Goal: Check status: Check status

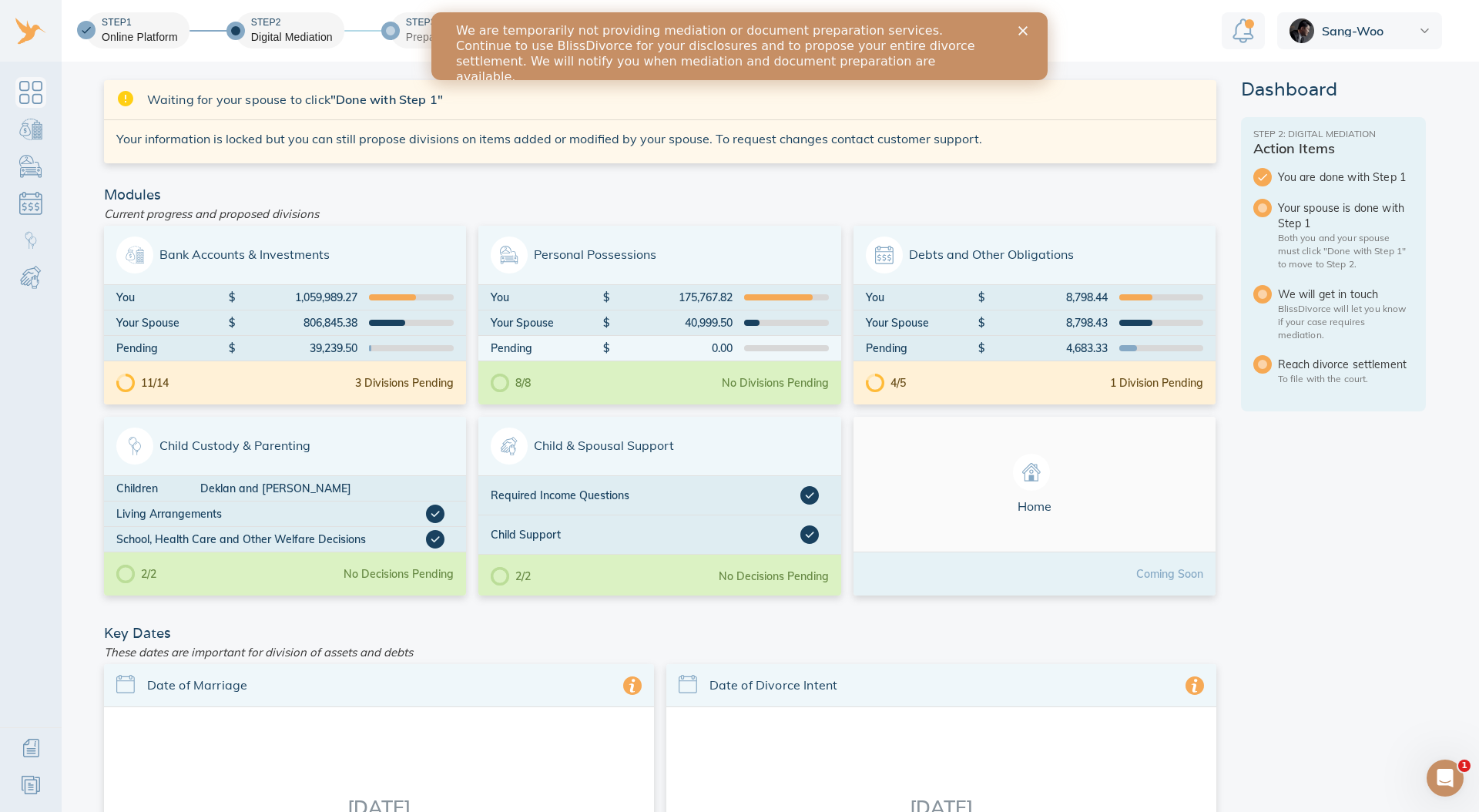
click at [1034, 24] on div "We are temporarily not providing mediation or document preparation services. Co…" at bounding box center [739, 54] width 616 height 71
click at [1018, 27] on polygon "Close" at bounding box center [1023, 31] width 9 height 9
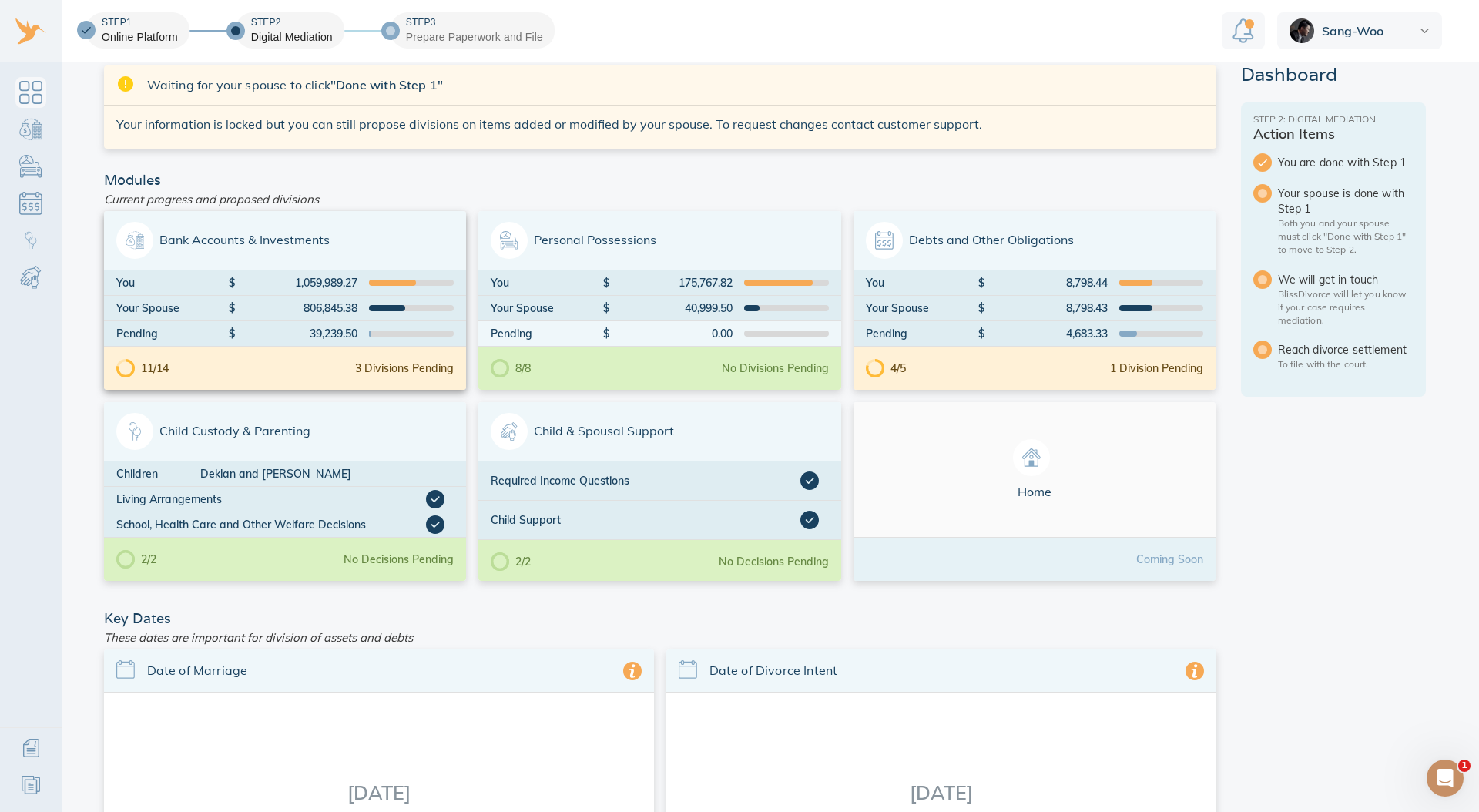
scroll to position [18, 0]
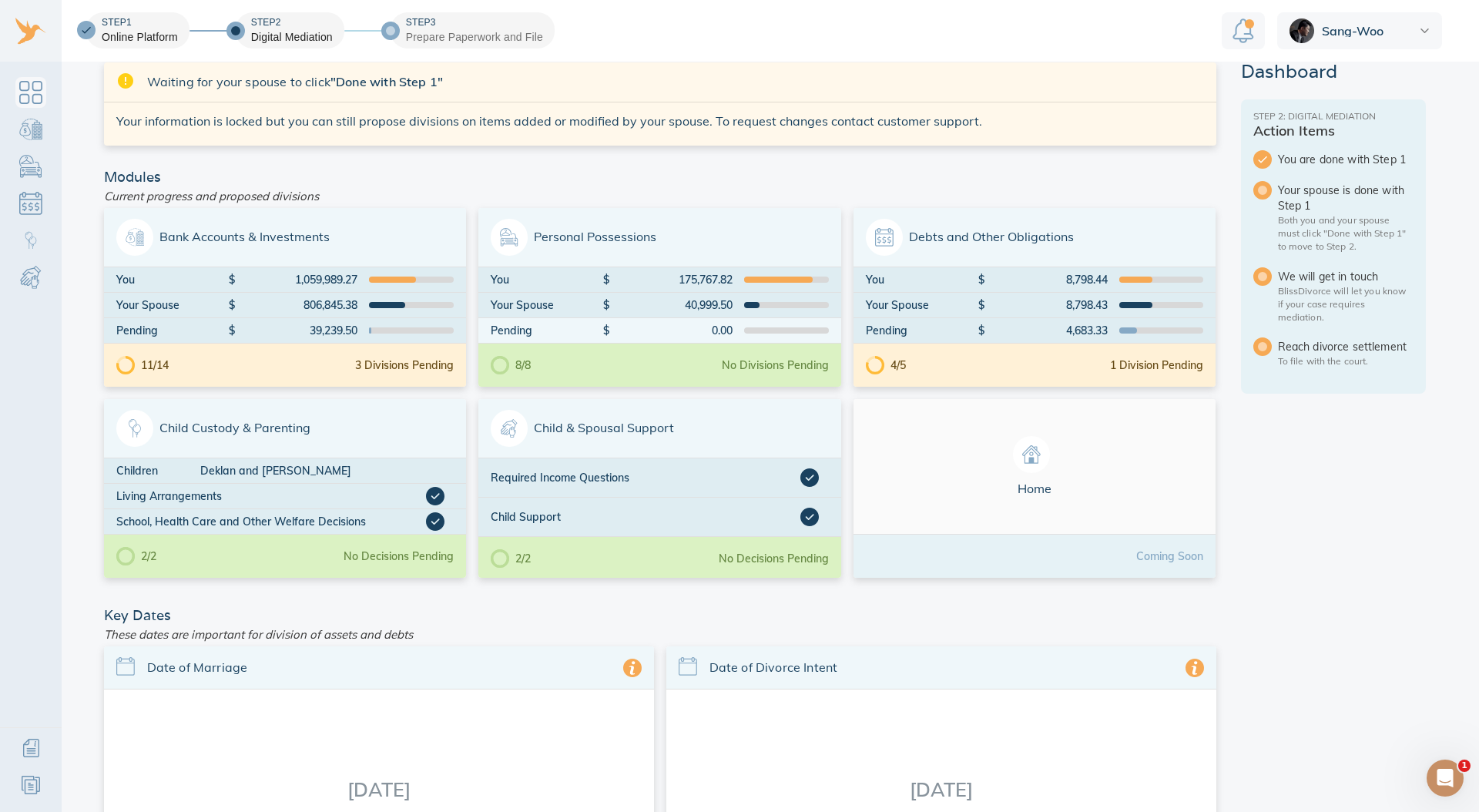
click at [1291, 458] on aside "Dashboard Step 2: Digital Mediation Action Items You are done with Step 1 Your …" at bounding box center [1332, 643] width 185 height 1163
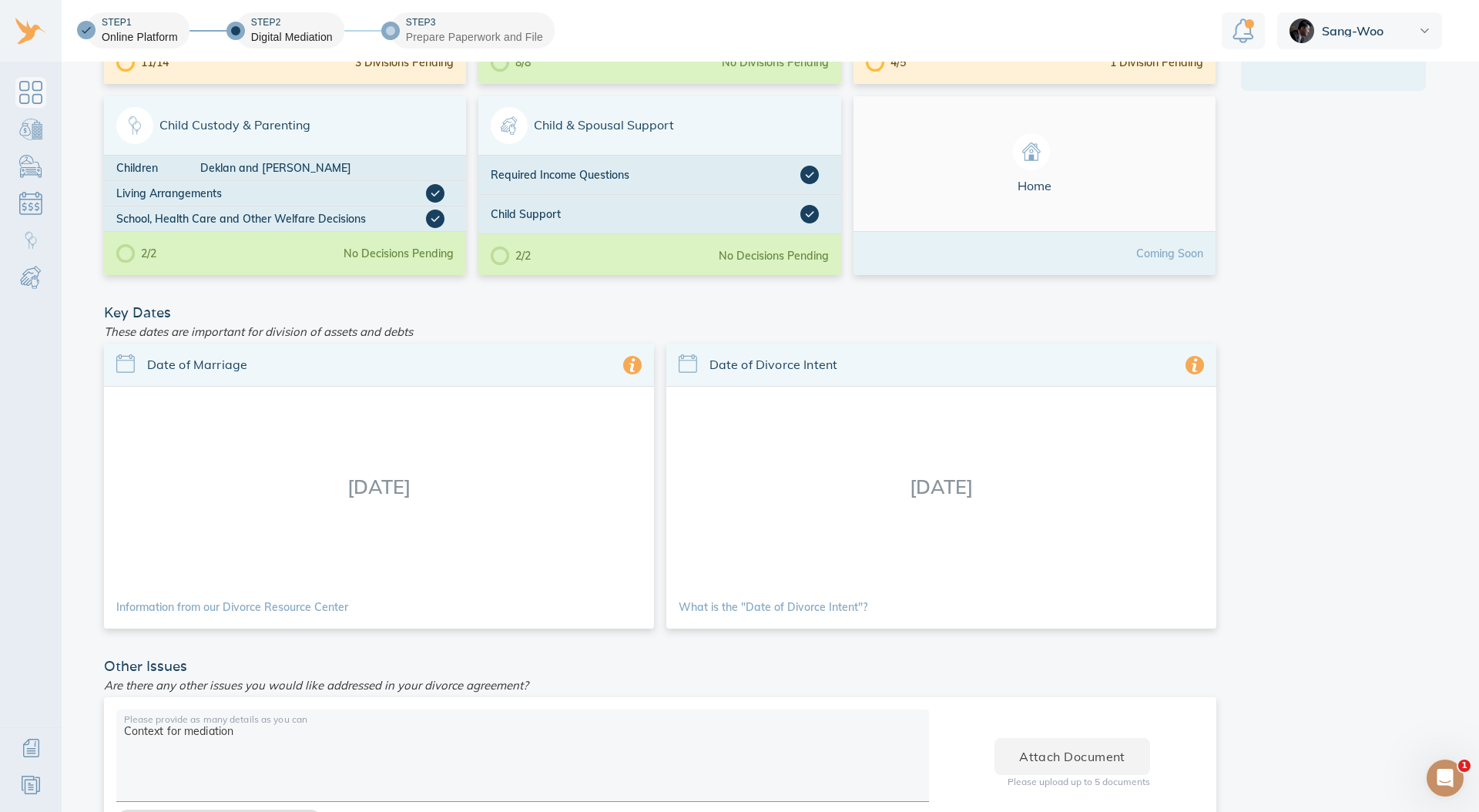
scroll to position [141, 0]
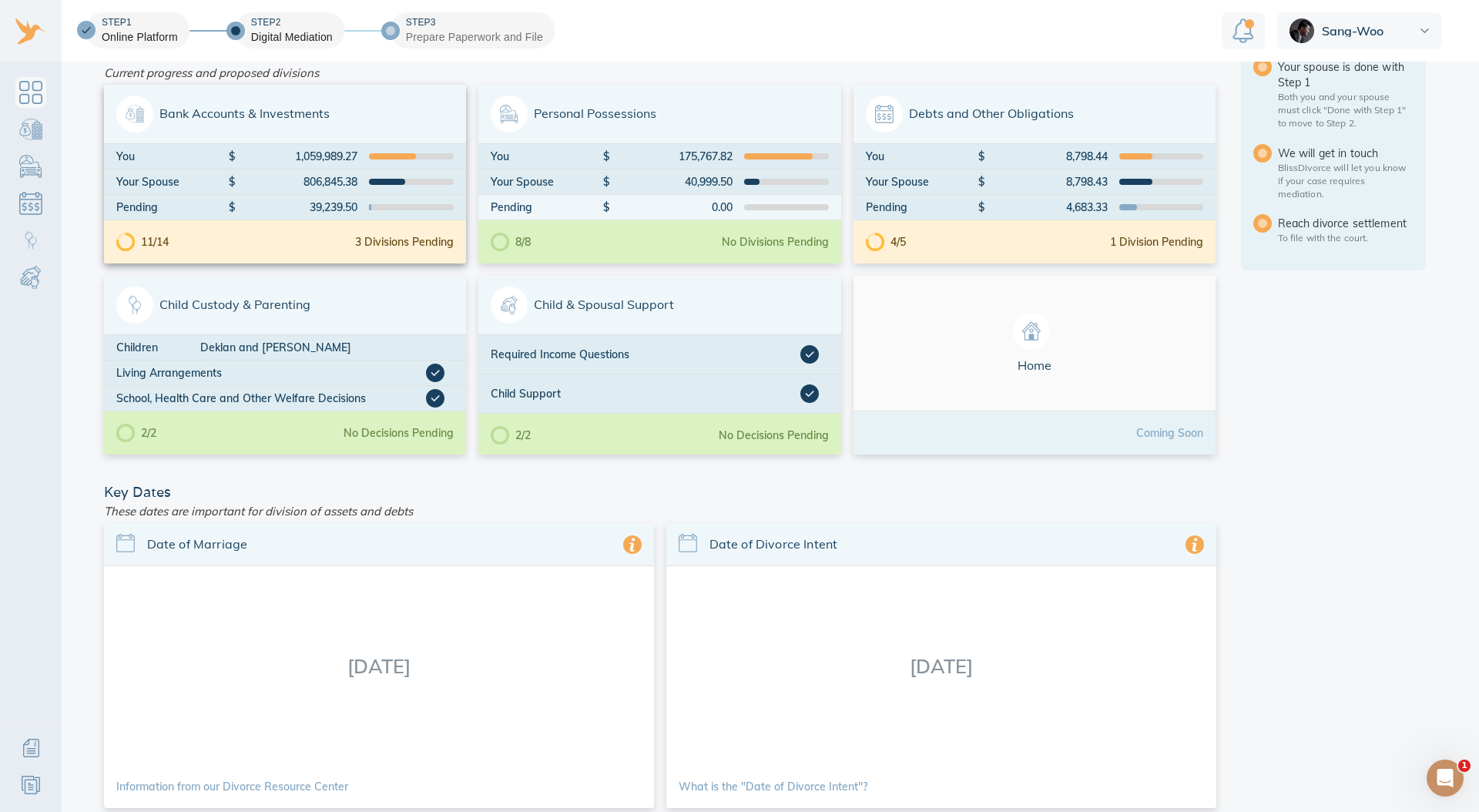
click at [299, 239] on div "11/14 3 Divisions Pending" at bounding box center [285, 242] width 362 height 43
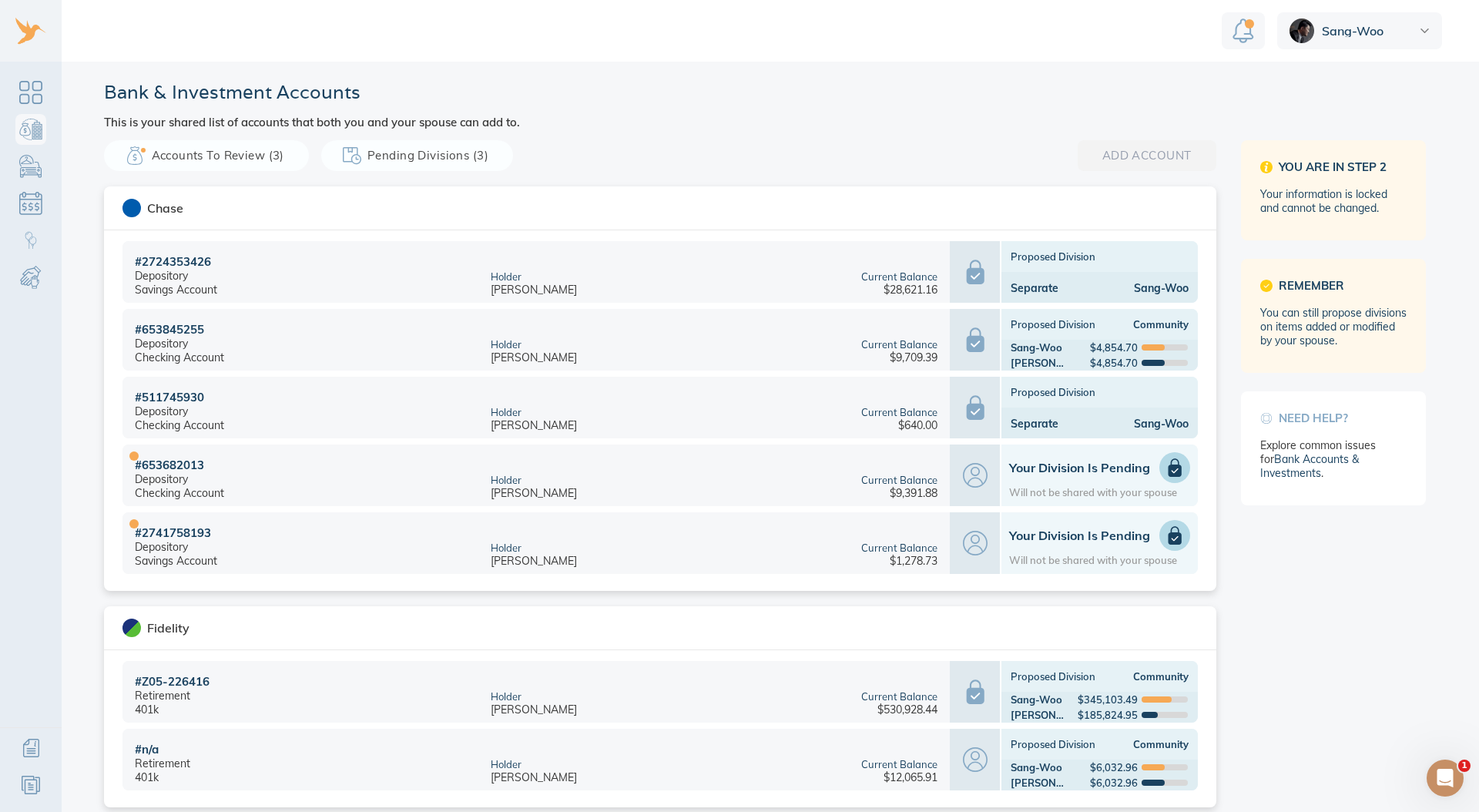
click at [1046, 473] on h1 "Your Division is Pending" at bounding box center [1099, 467] width 181 height 15
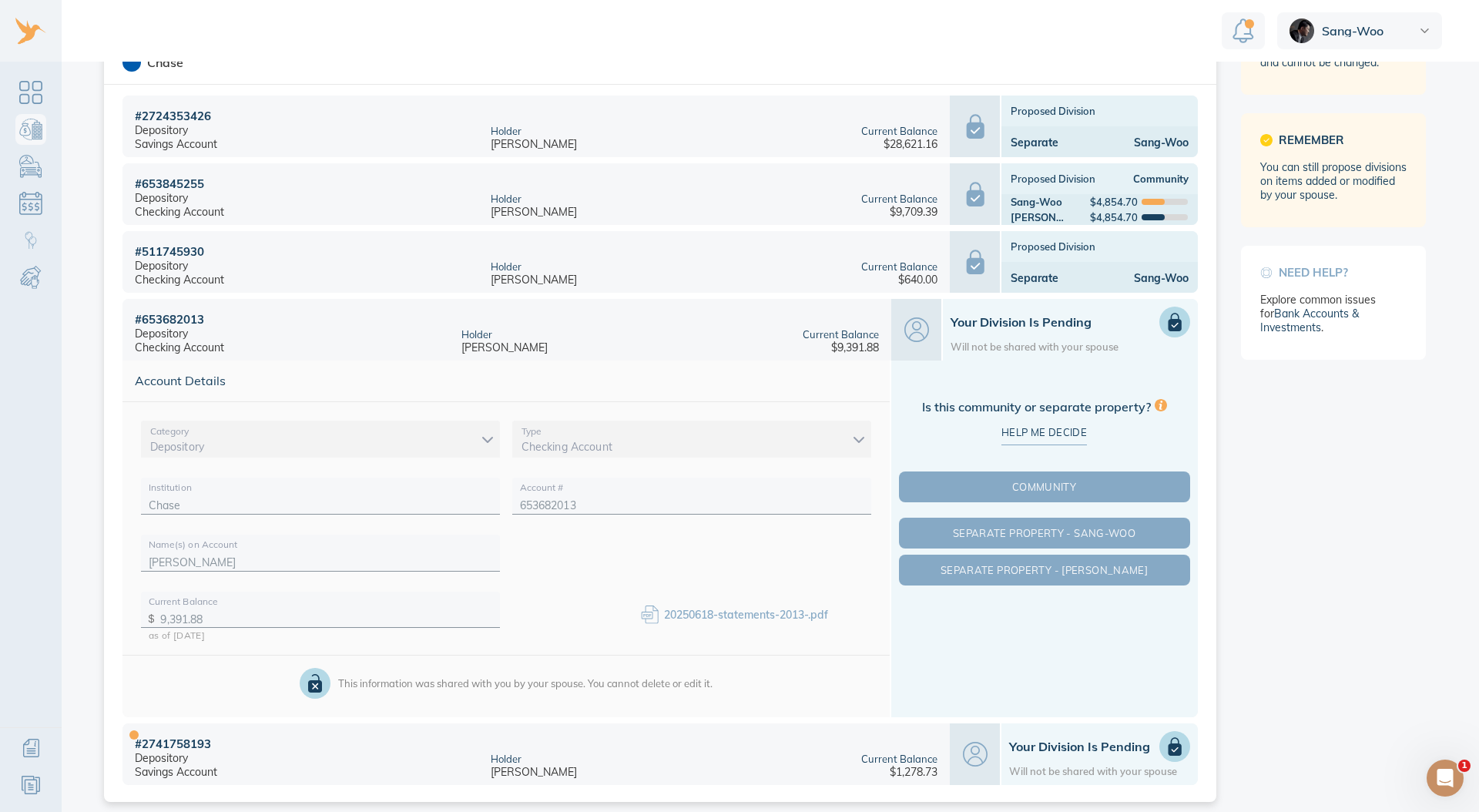
scroll to position [148, 0]
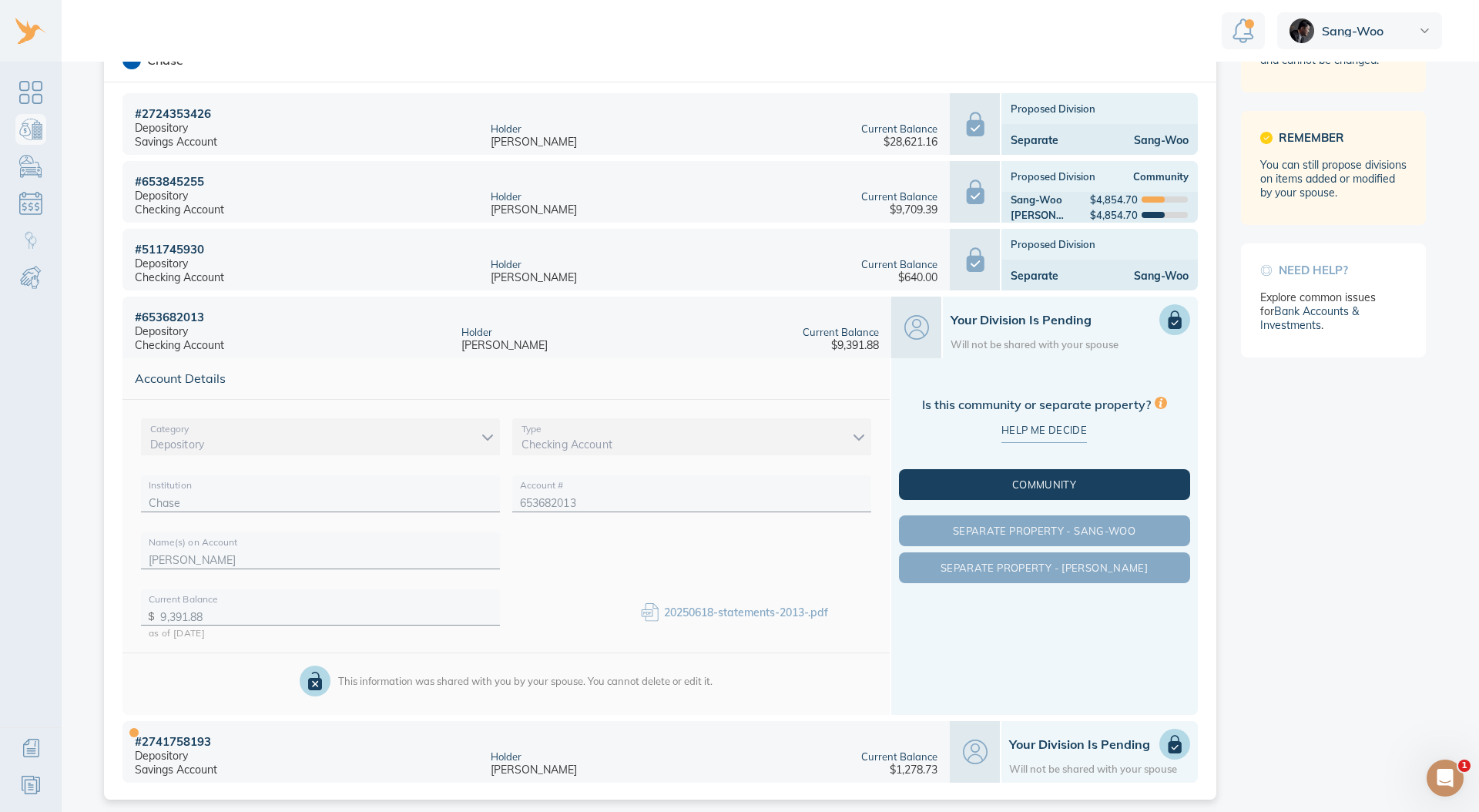
click at [1126, 480] on span "Community" at bounding box center [1045, 485] width 285 height 13
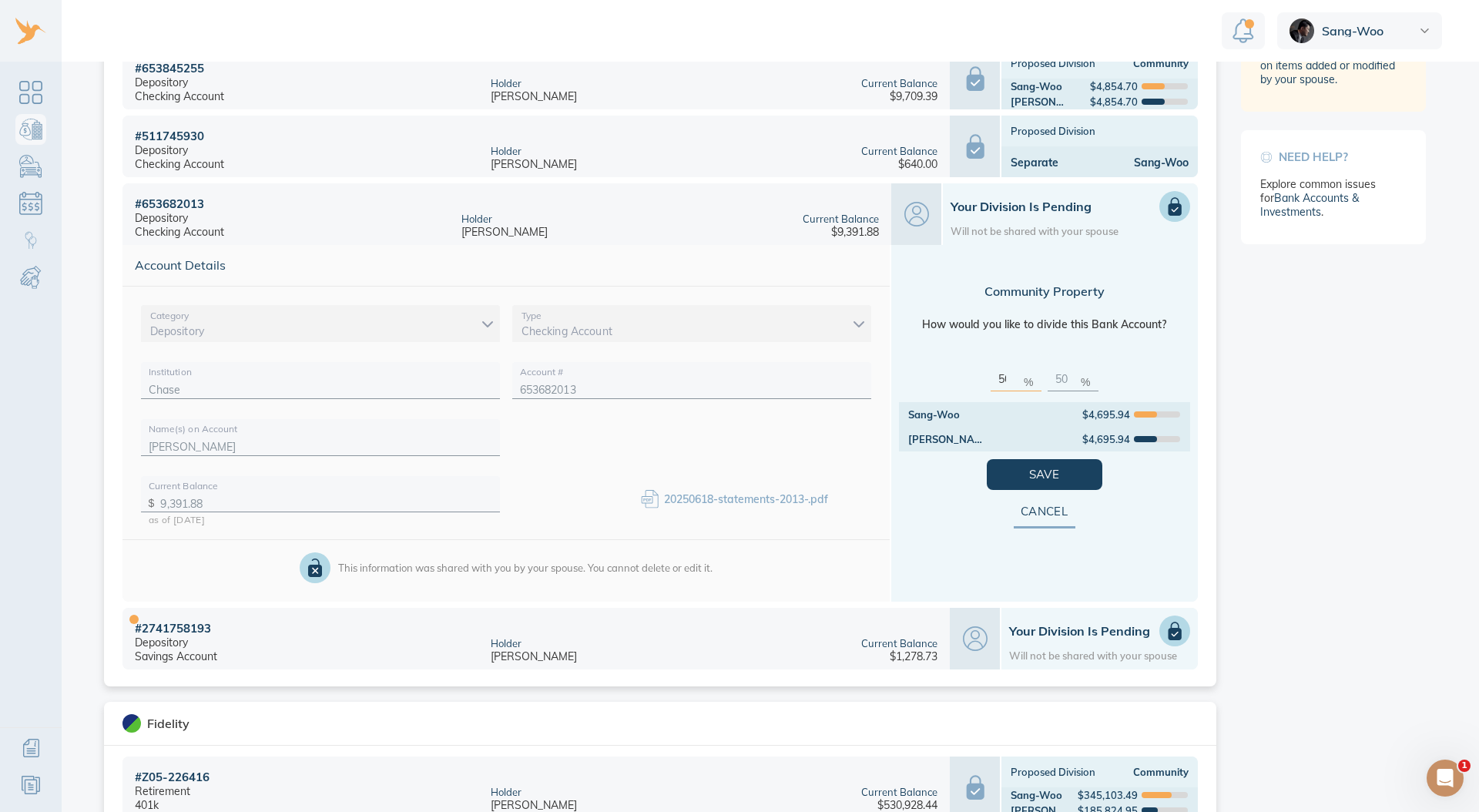
scroll to position [275, 0]
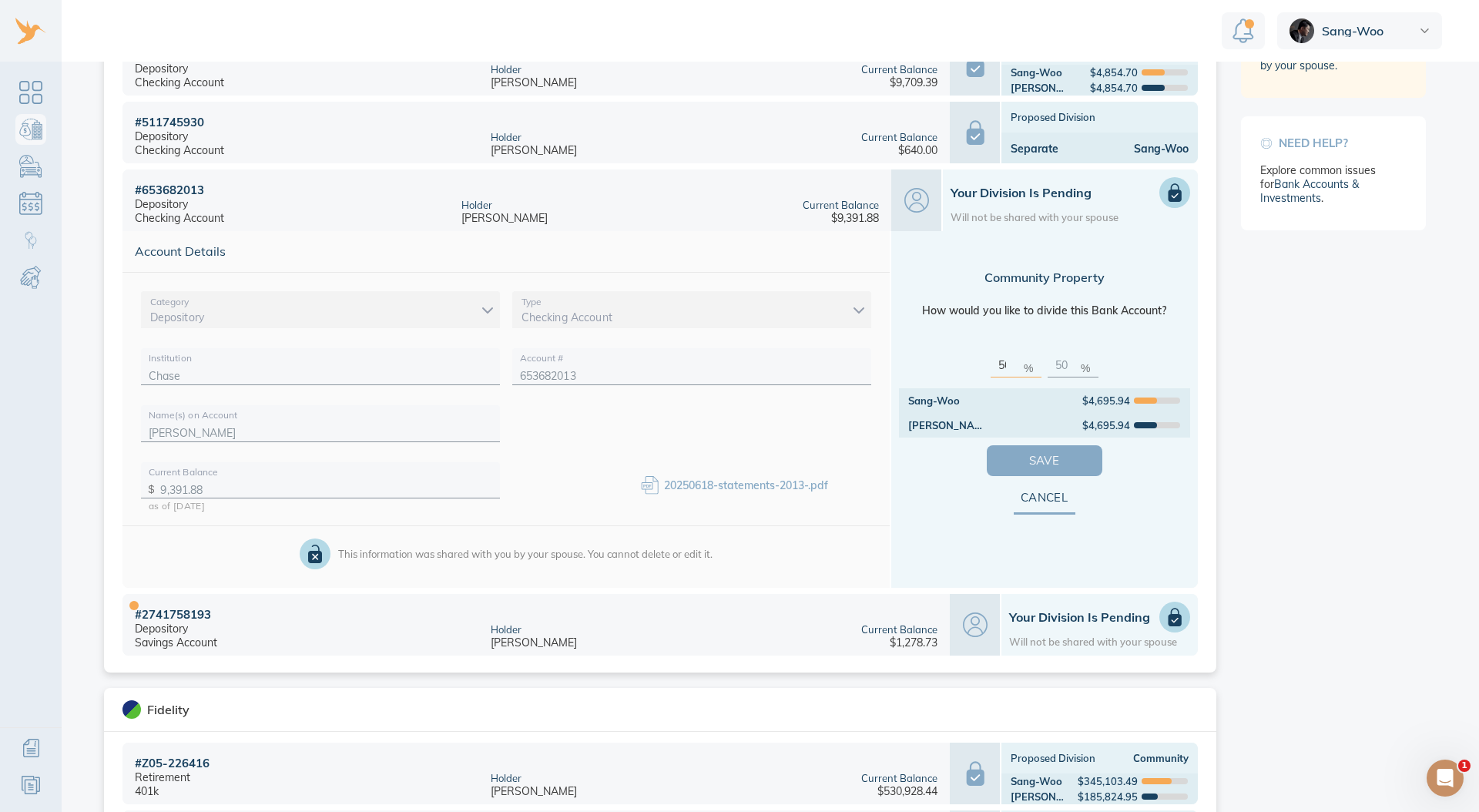
click at [1055, 461] on span "Save" at bounding box center [1044, 461] width 66 height 20
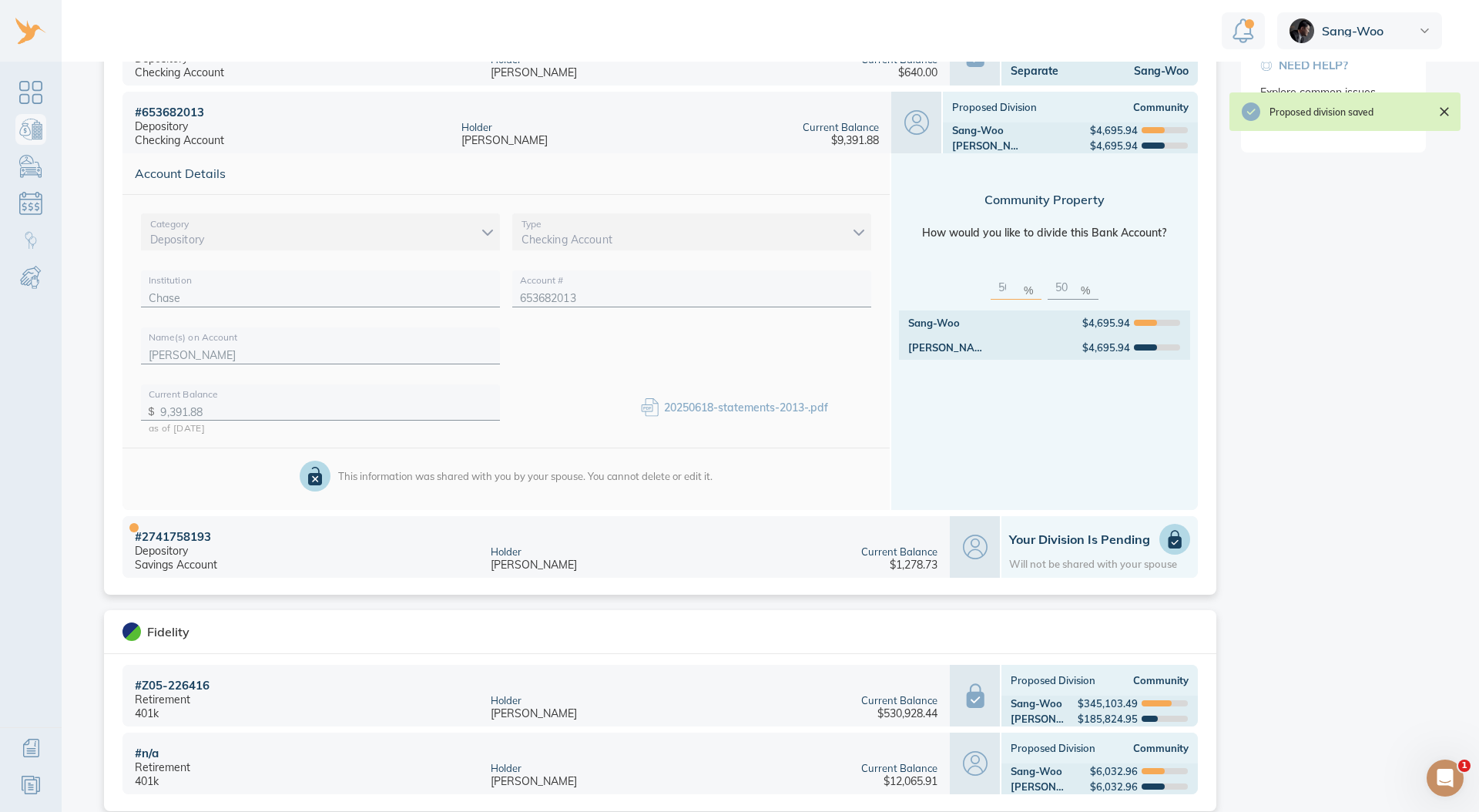
scroll to position [473, 0]
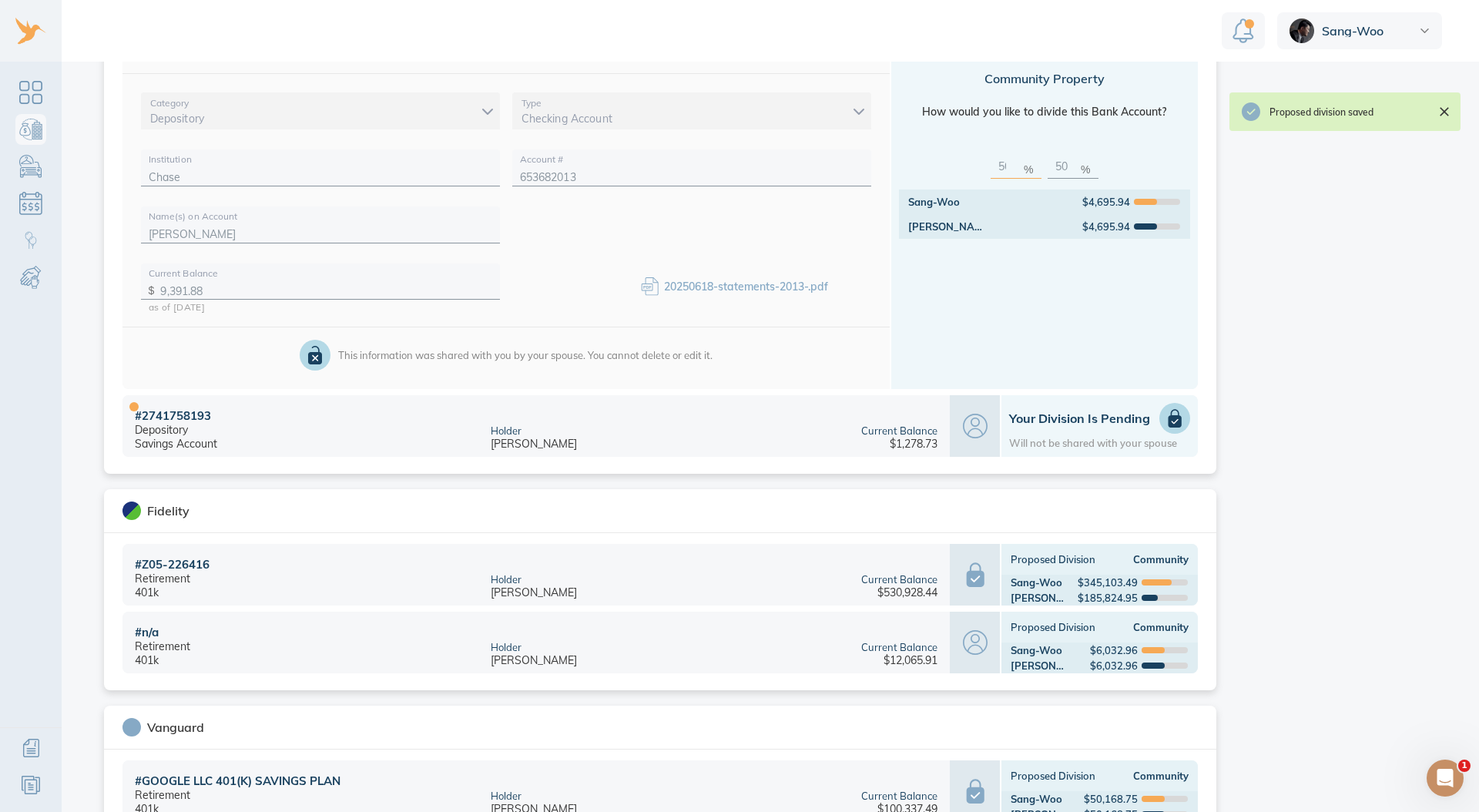
click at [1068, 423] on h1 "Your Division is Pending" at bounding box center [1099, 417] width 181 height 15
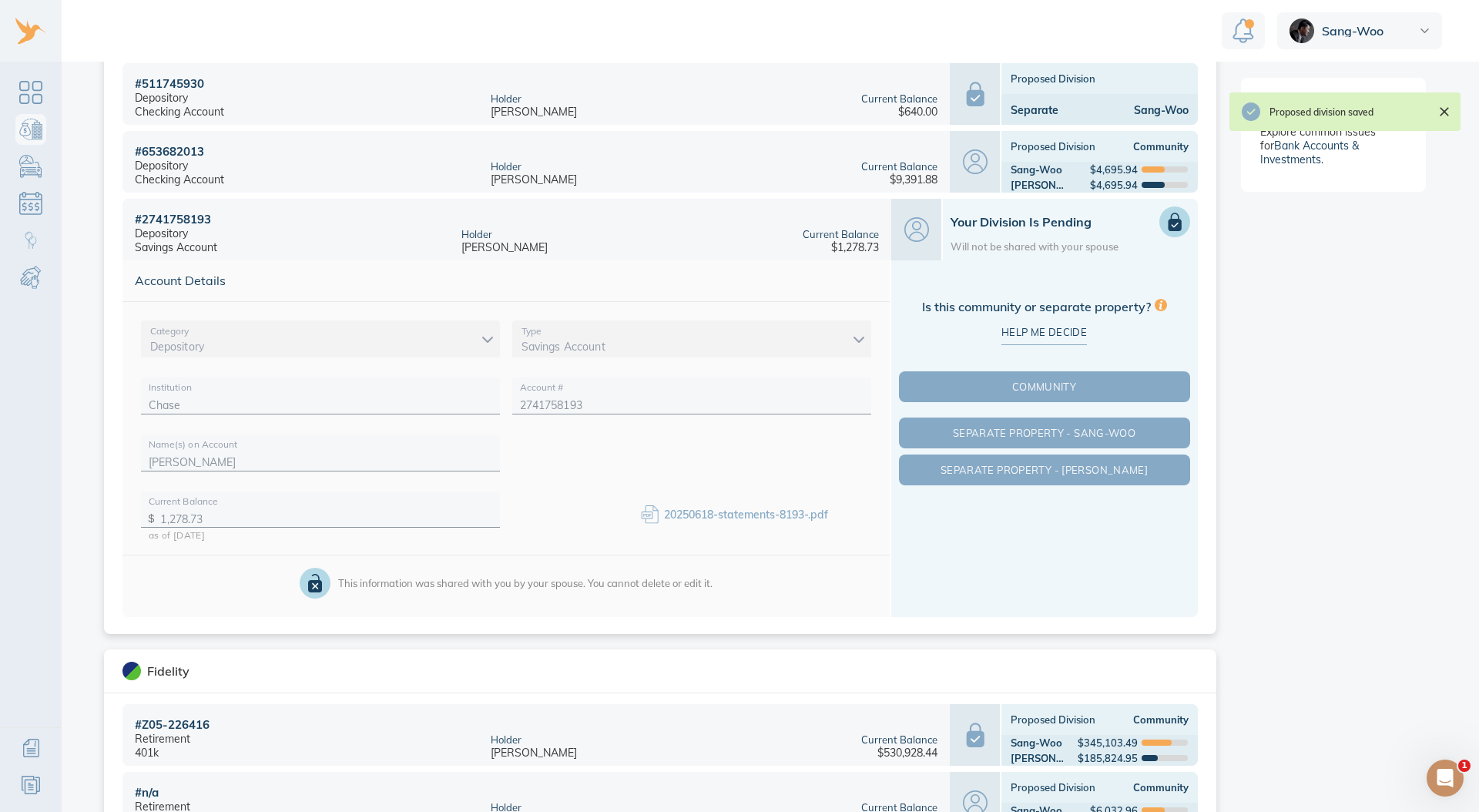
scroll to position [309, 0]
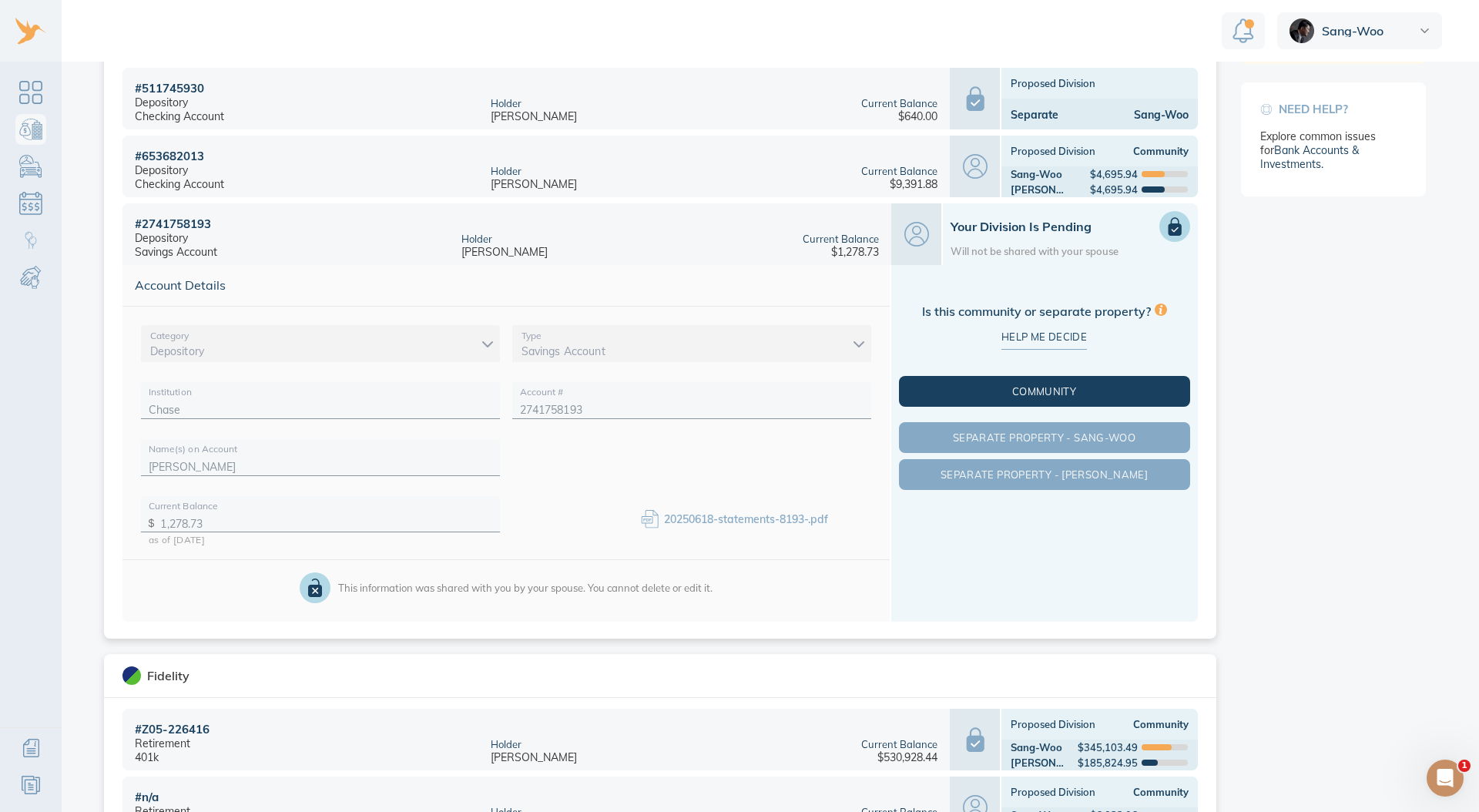
click at [1021, 386] on span "Community" at bounding box center [1045, 391] width 285 height 13
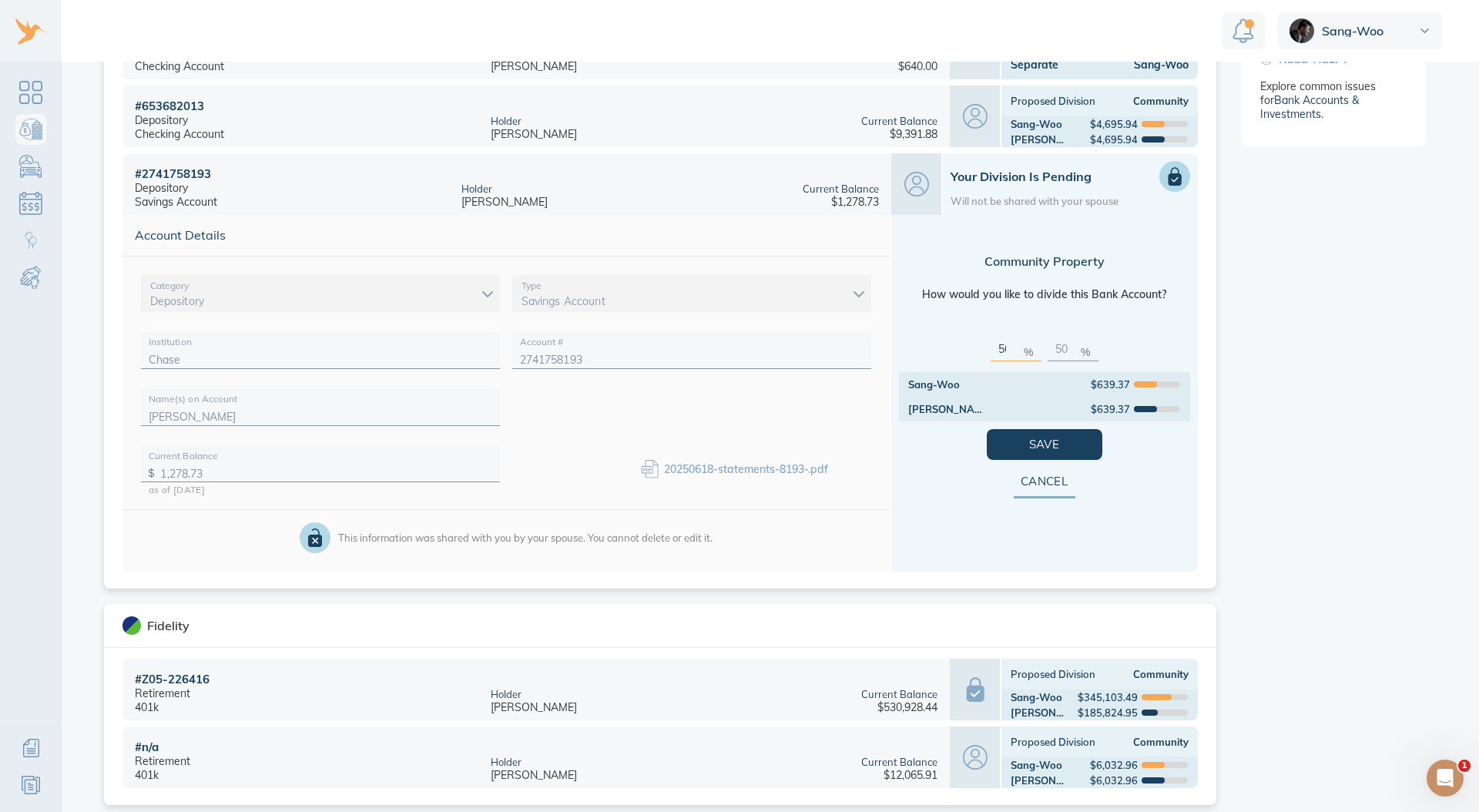
scroll to position [388, 0]
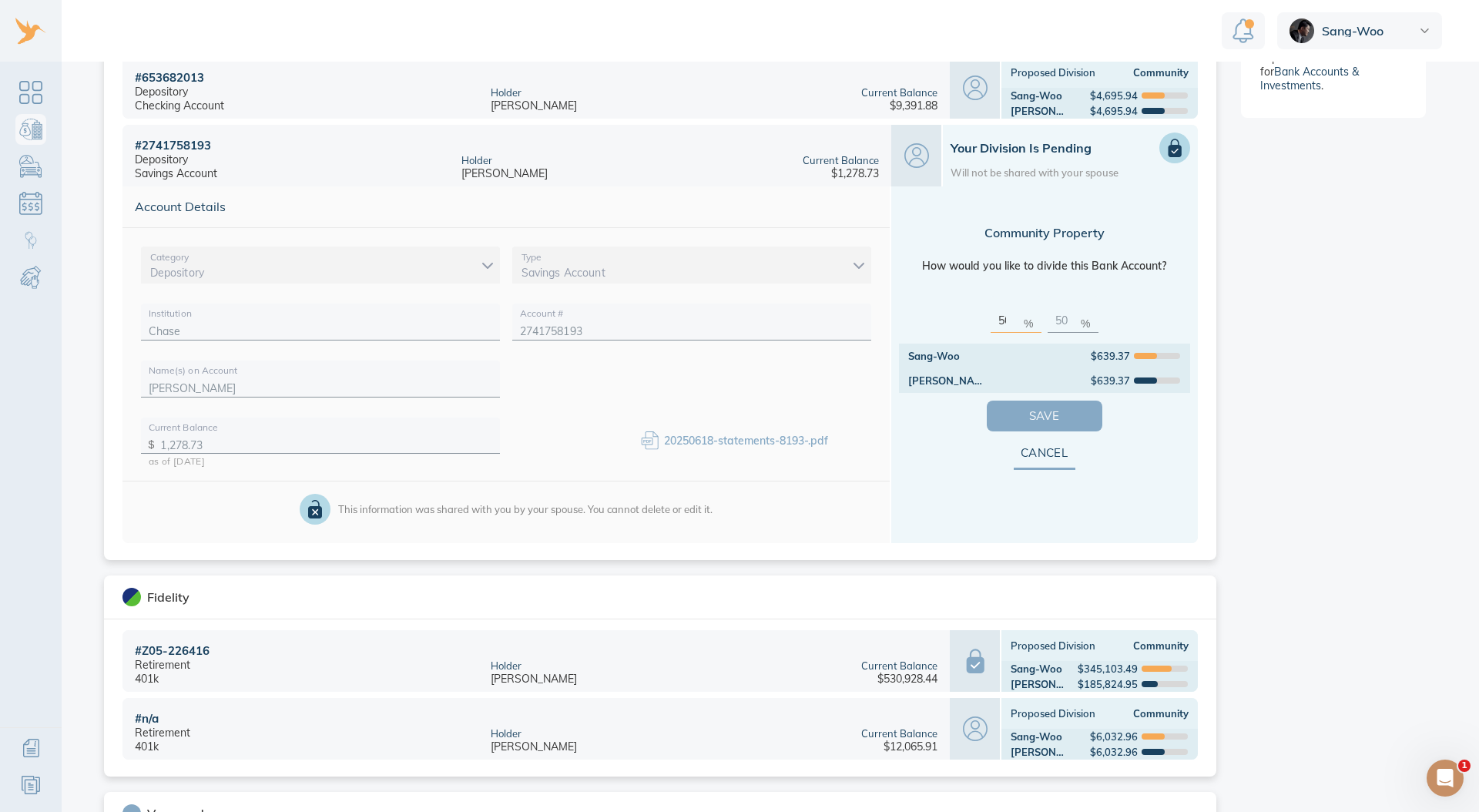
click at [1056, 423] on span "Save" at bounding box center [1044, 415] width 66 height 20
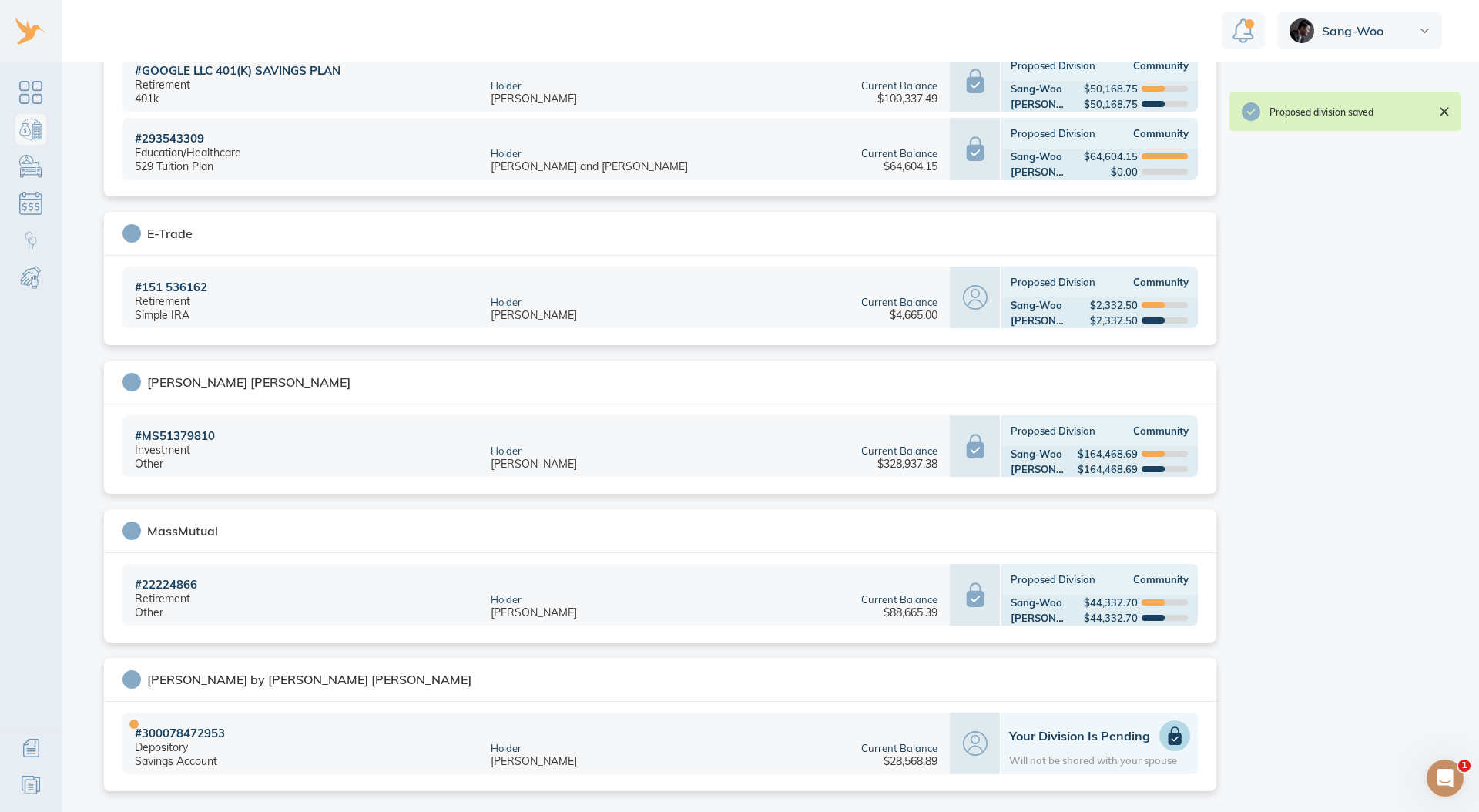
scroll to position [1193, 0]
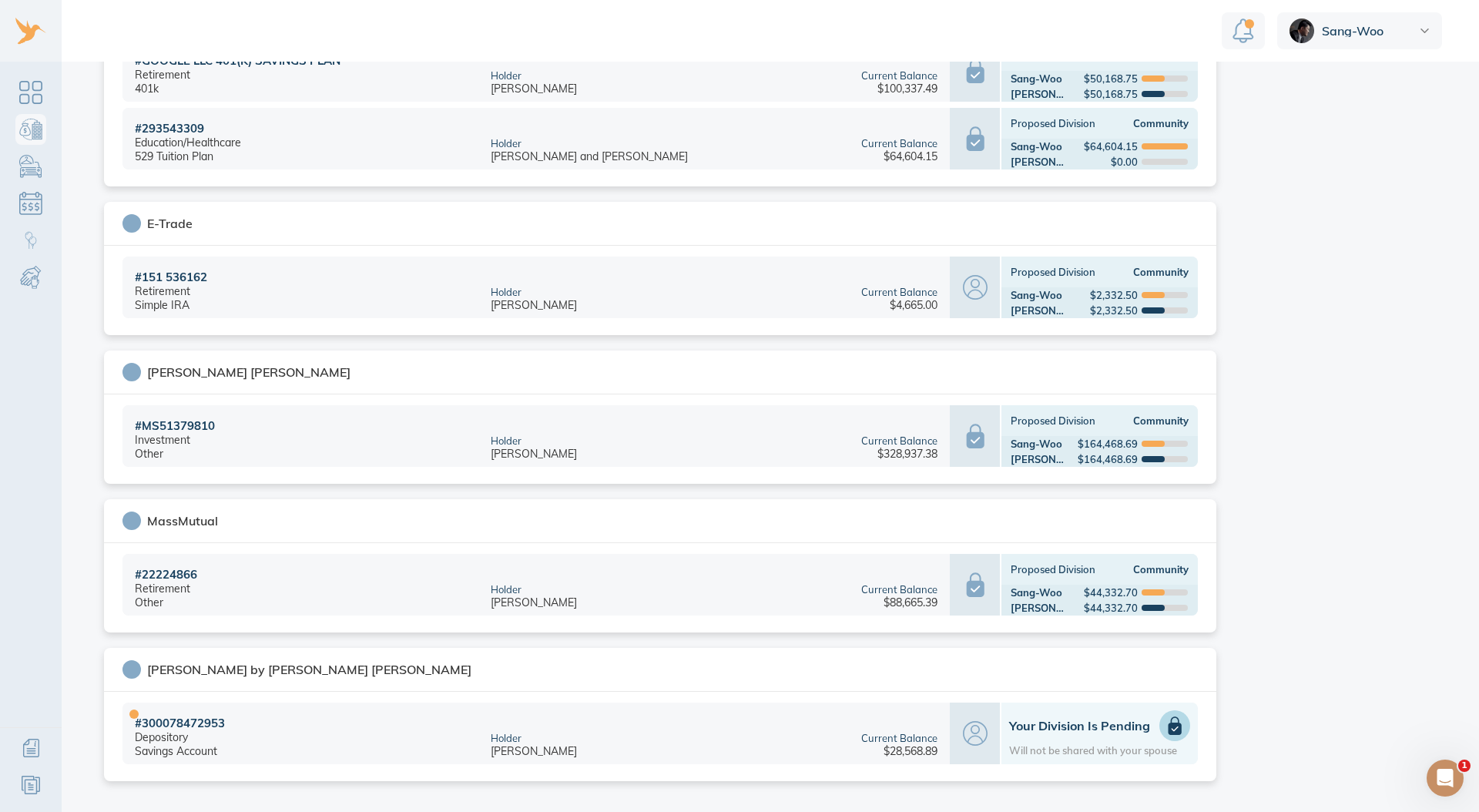
click at [1108, 725] on h1 "Your Division is Pending" at bounding box center [1099, 725] width 181 height 15
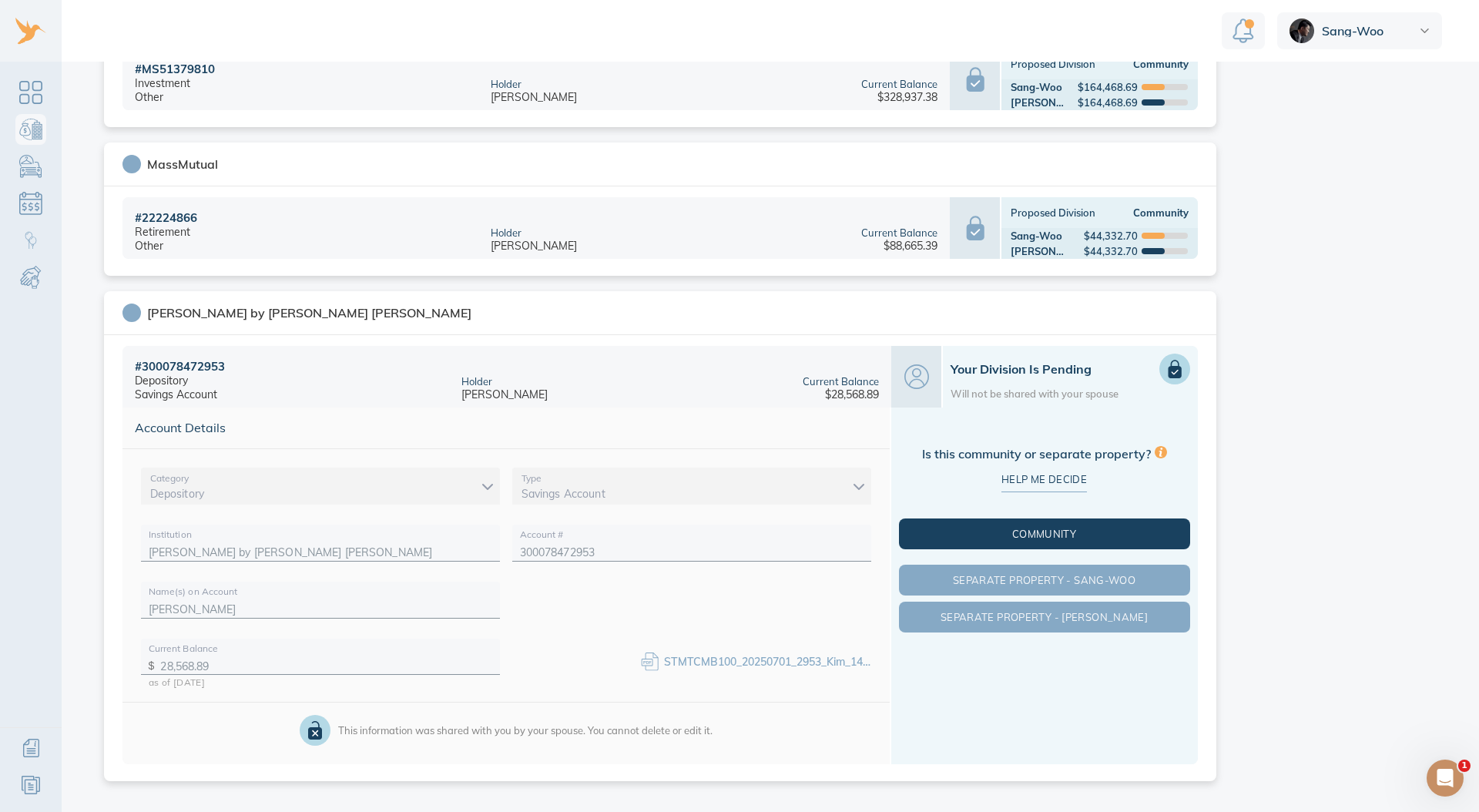
click at [1108, 536] on span "Community" at bounding box center [1045, 534] width 285 height 13
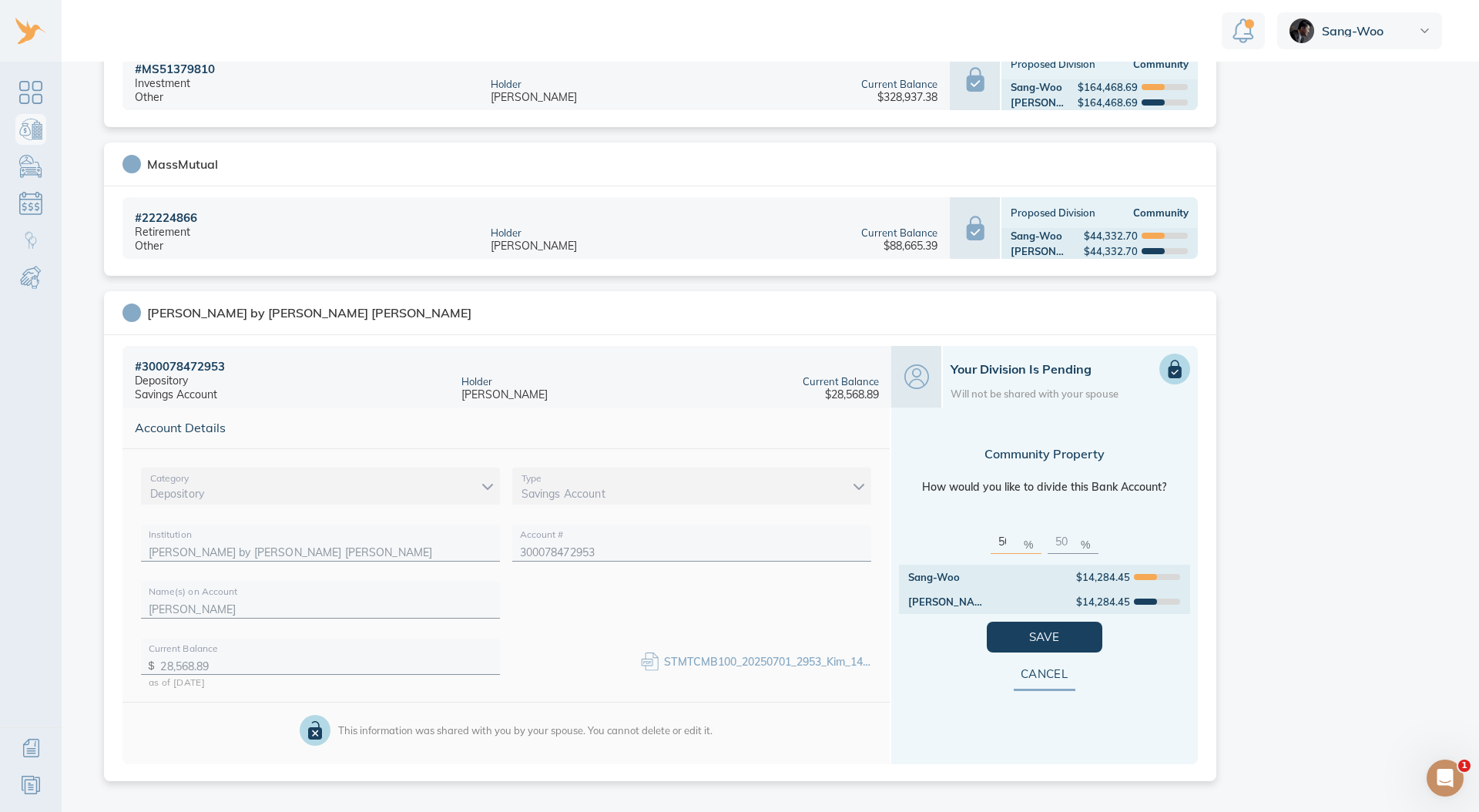
click at [1054, 627] on span "Save" at bounding box center [1044, 637] width 66 height 20
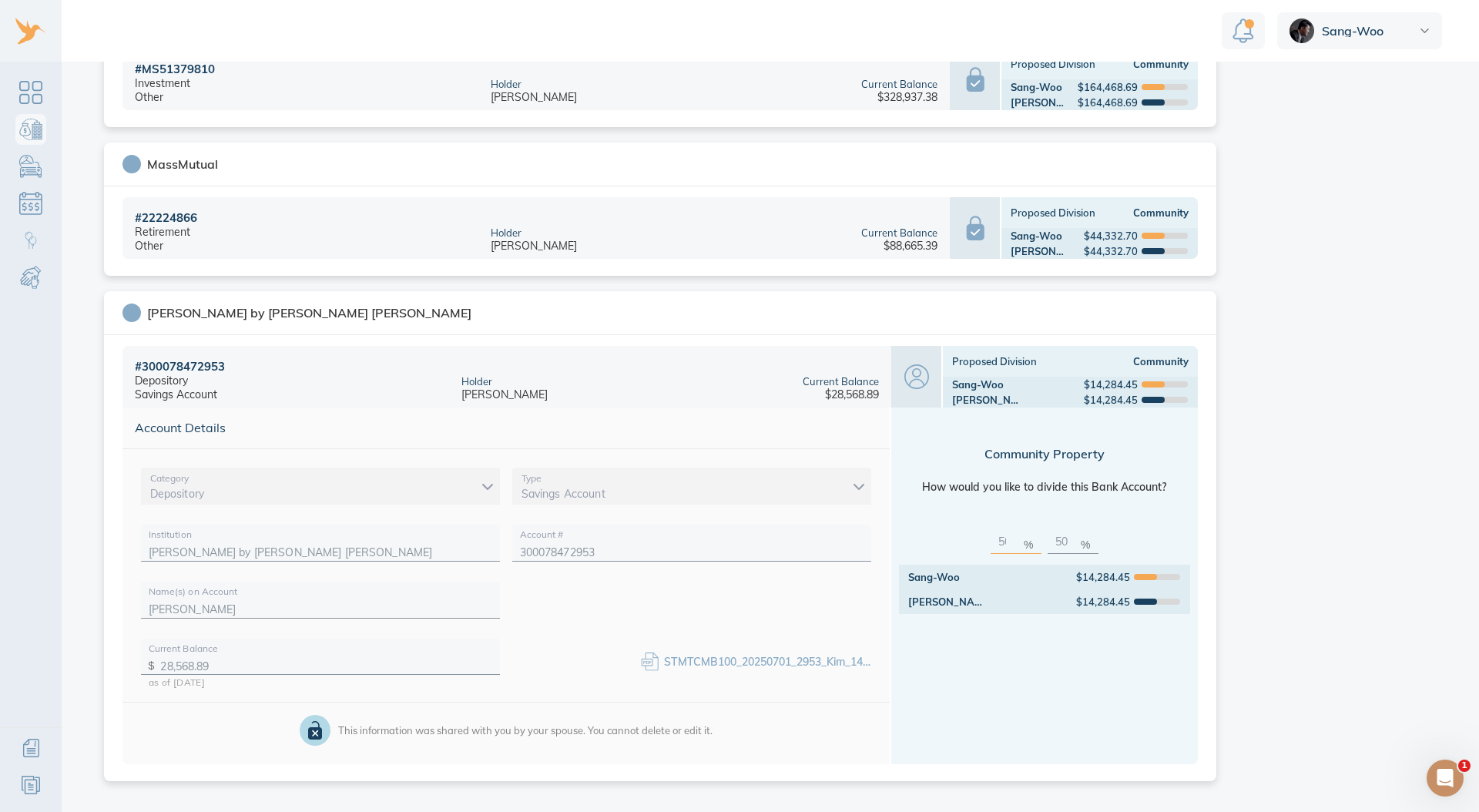
click at [22, 129] on link "Bank Accounts & Investments" at bounding box center [31, 129] width 31 height 31
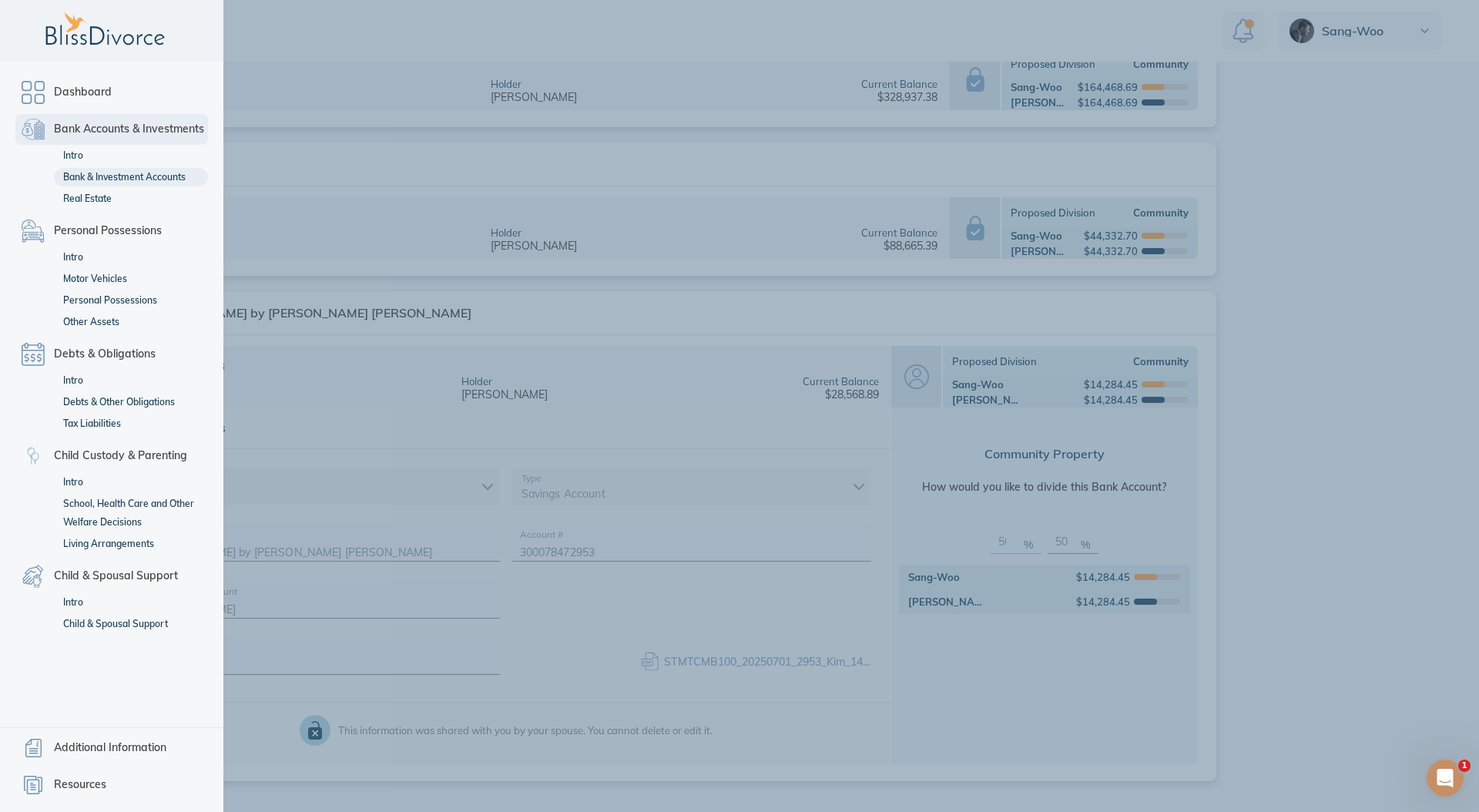
click at [34, 128] on link "Bank Accounts & Investments" at bounding box center [112, 129] width 193 height 31
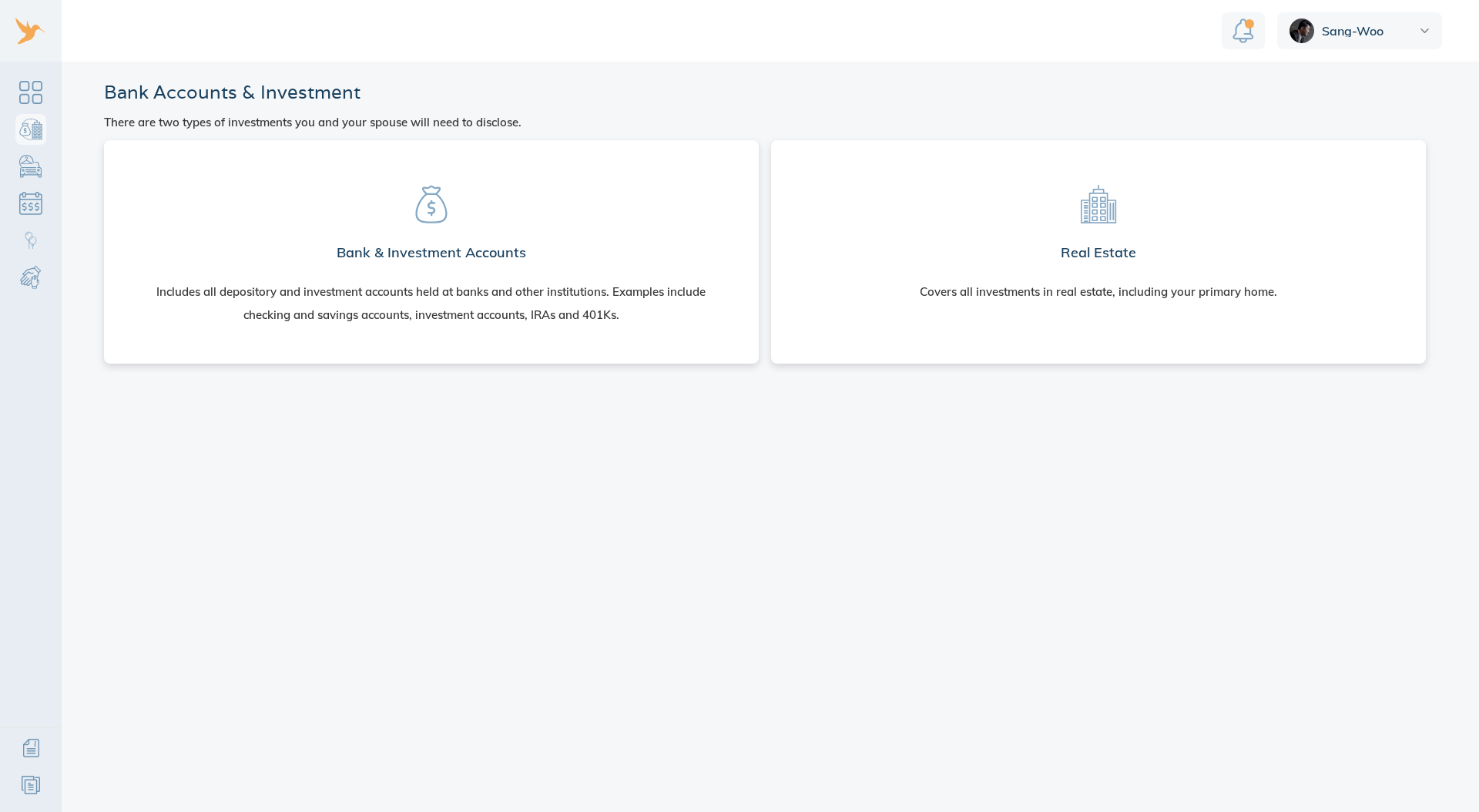
click at [394, 214] on section "Bank & Investment Accounts Includes all depository and investment accounts held…" at bounding box center [431, 249] width 630 height 193
click at [426, 219] on icon at bounding box center [431, 204] width 39 height 39
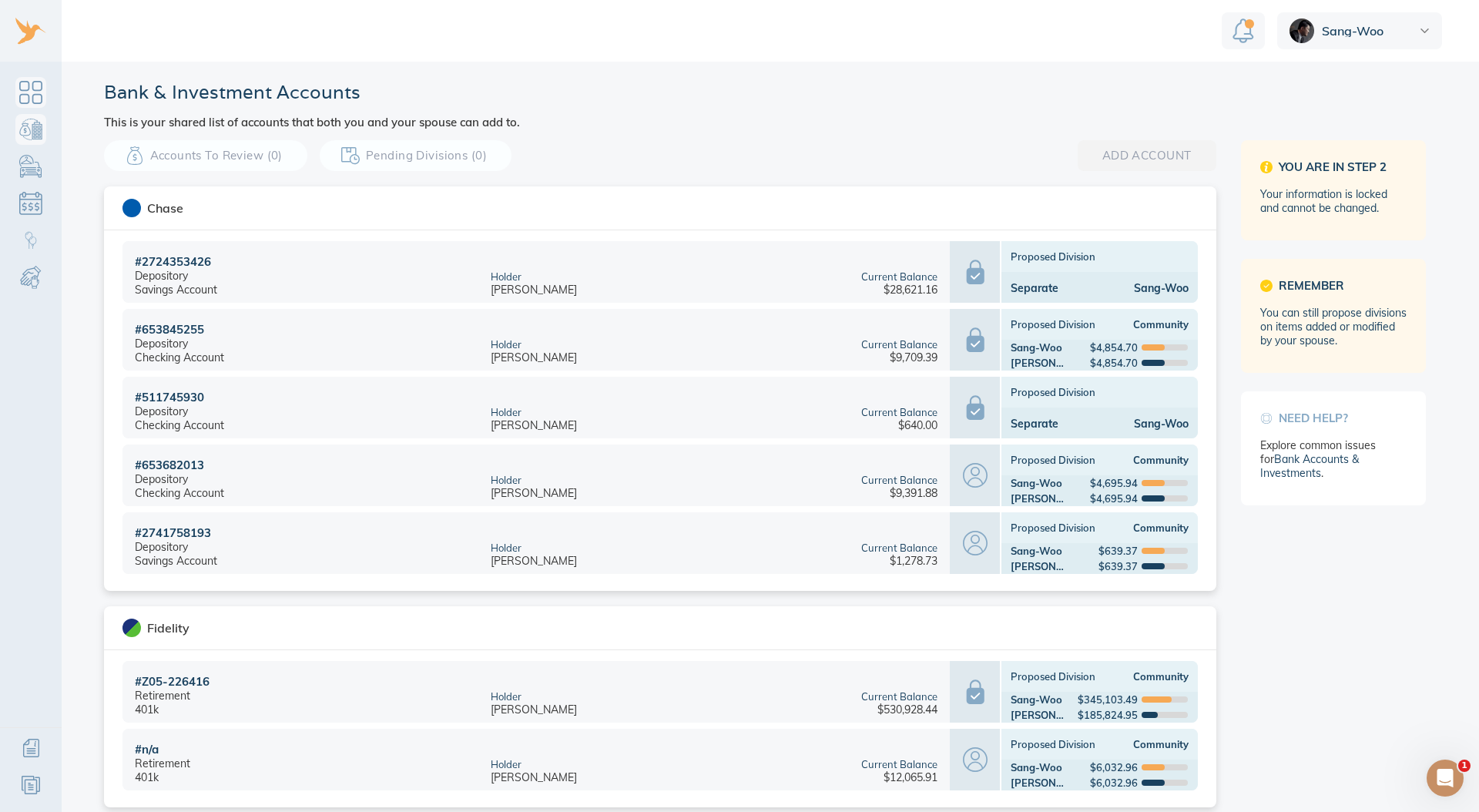
click at [23, 96] on link "Dashboard" at bounding box center [31, 92] width 31 height 31
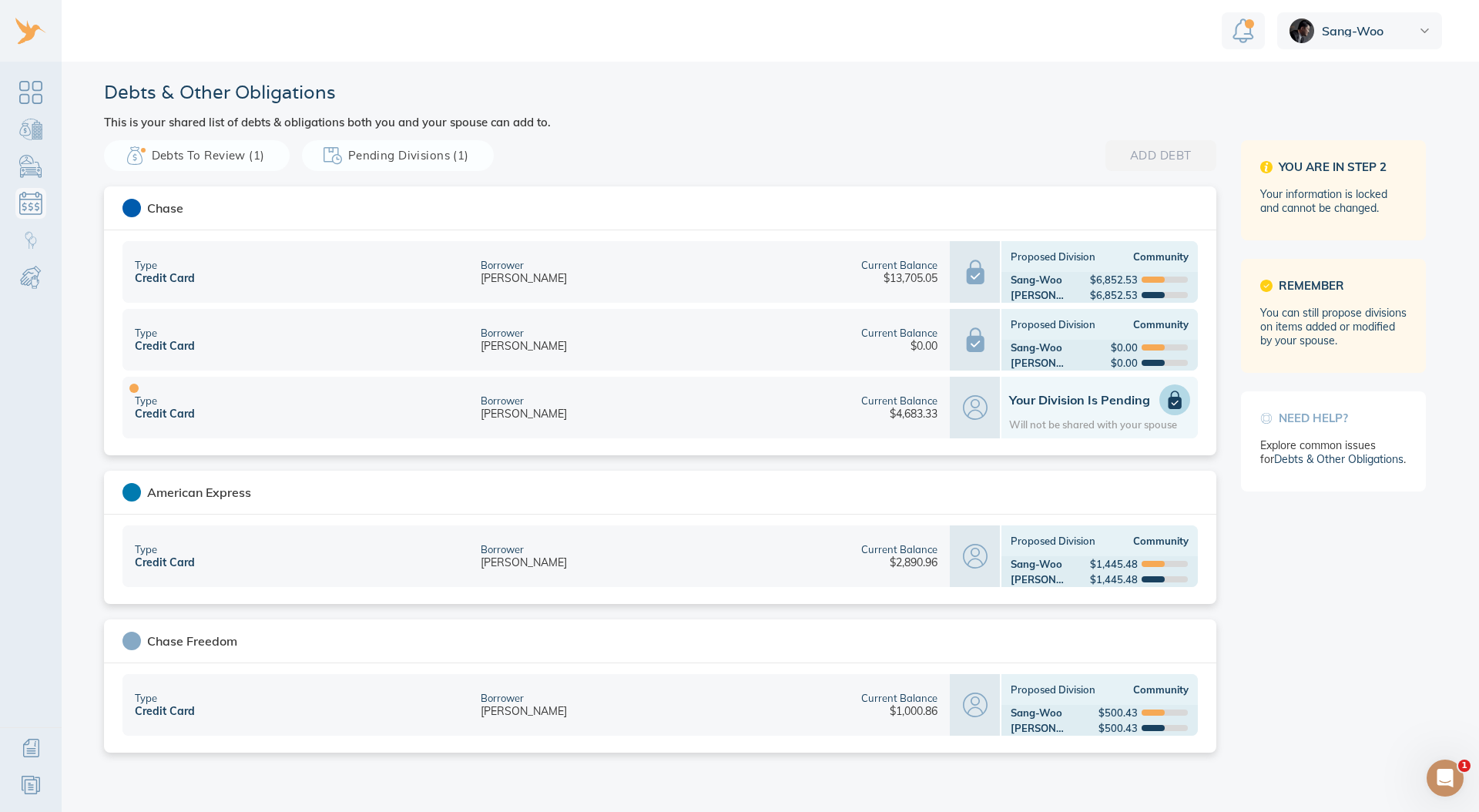
click at [1052, 408] on div "Your Division is Pending Will not be shared with your spouse" at bounding box center [1099, 406] width 181 height 46
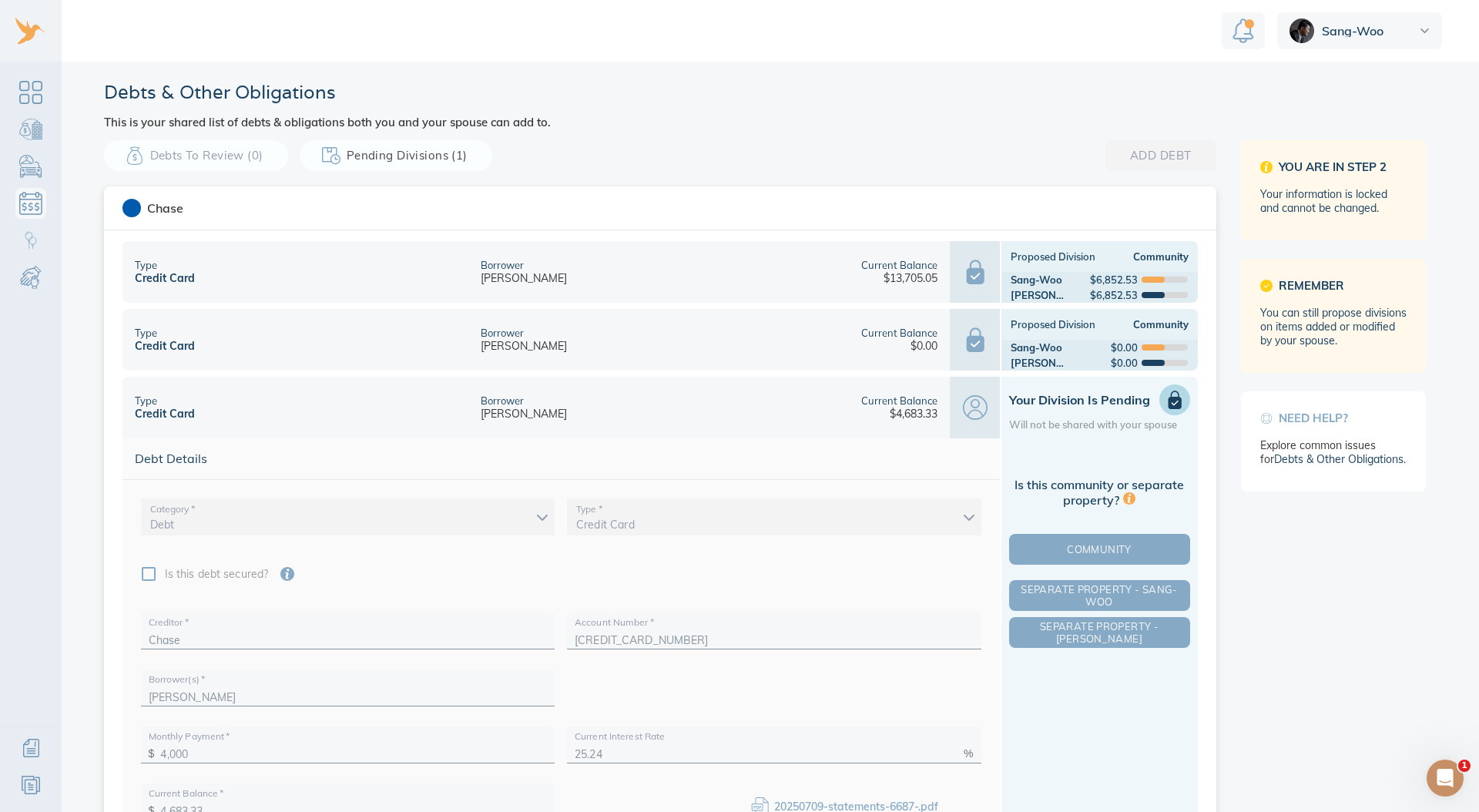
click at [1095, 521] on div "Is this community or separate property? Community Separate Property - Sang-Woo …" at bounding box center [1099, 548] width 181 height 205
click at [1091, 547] on span "Community" at bounding box center [1100, 549] width 175 height 13
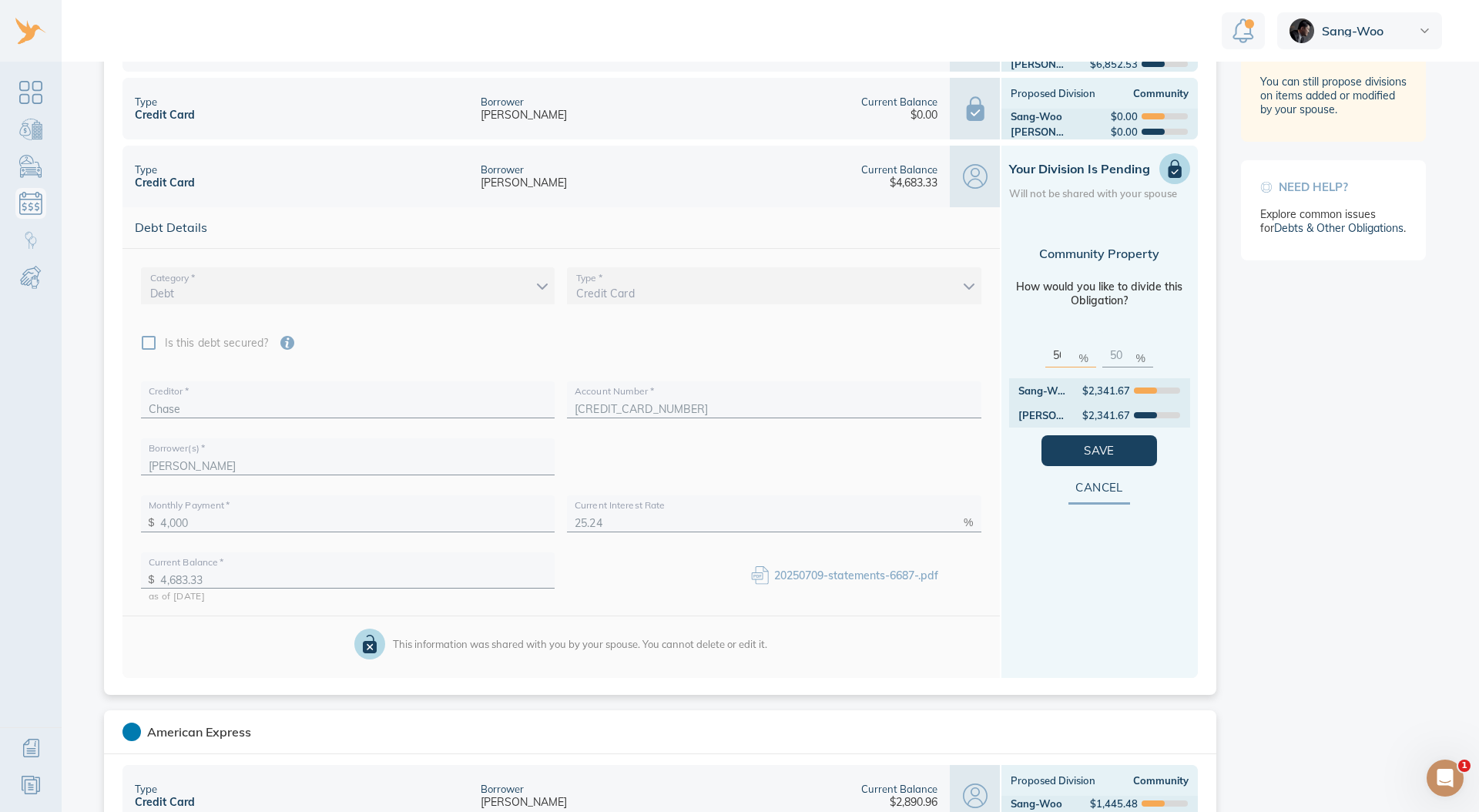
scroll to position [442, 0]
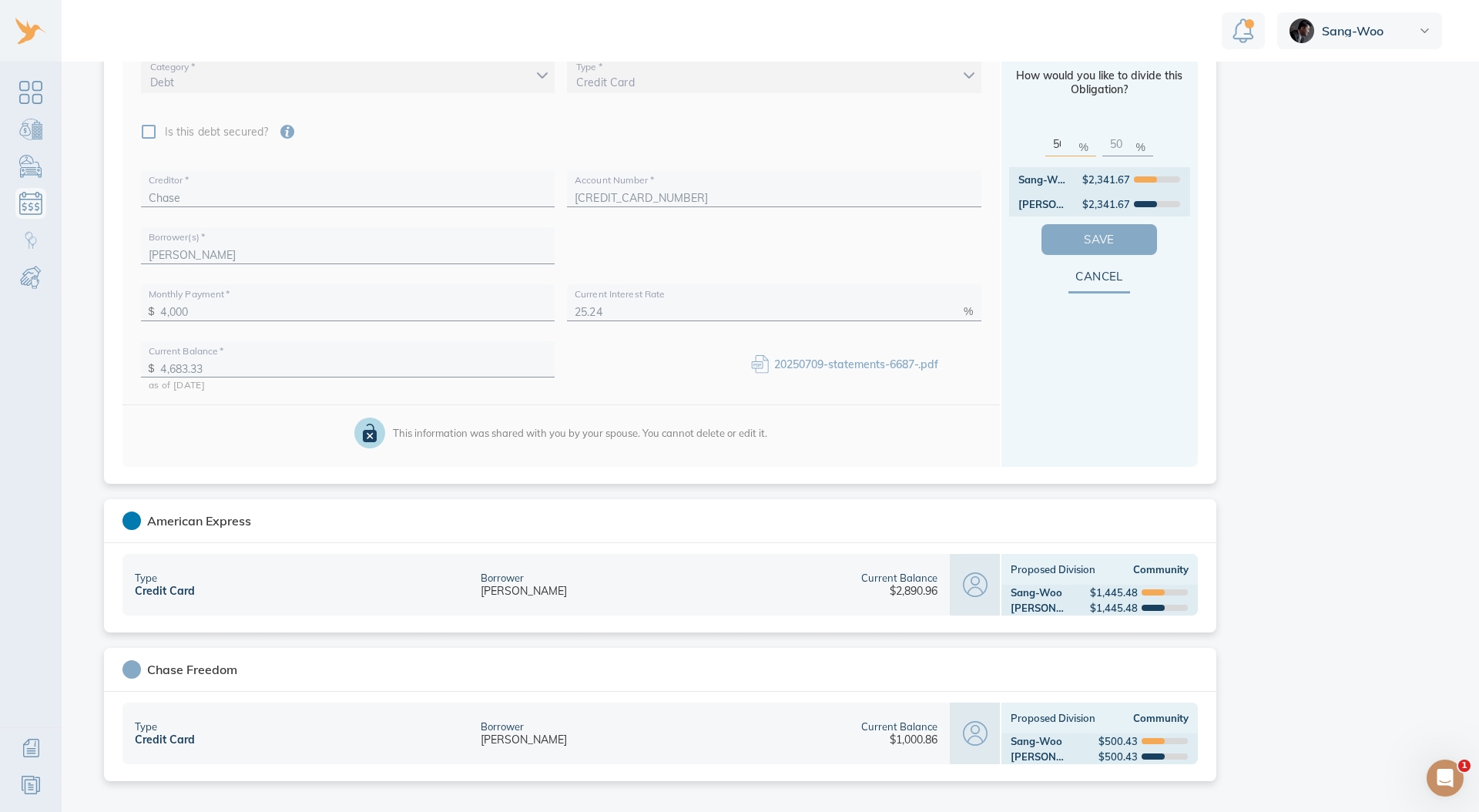
click at [1052, 241] on button "Save" at bounding box center [1099, 240] width 115 height 31
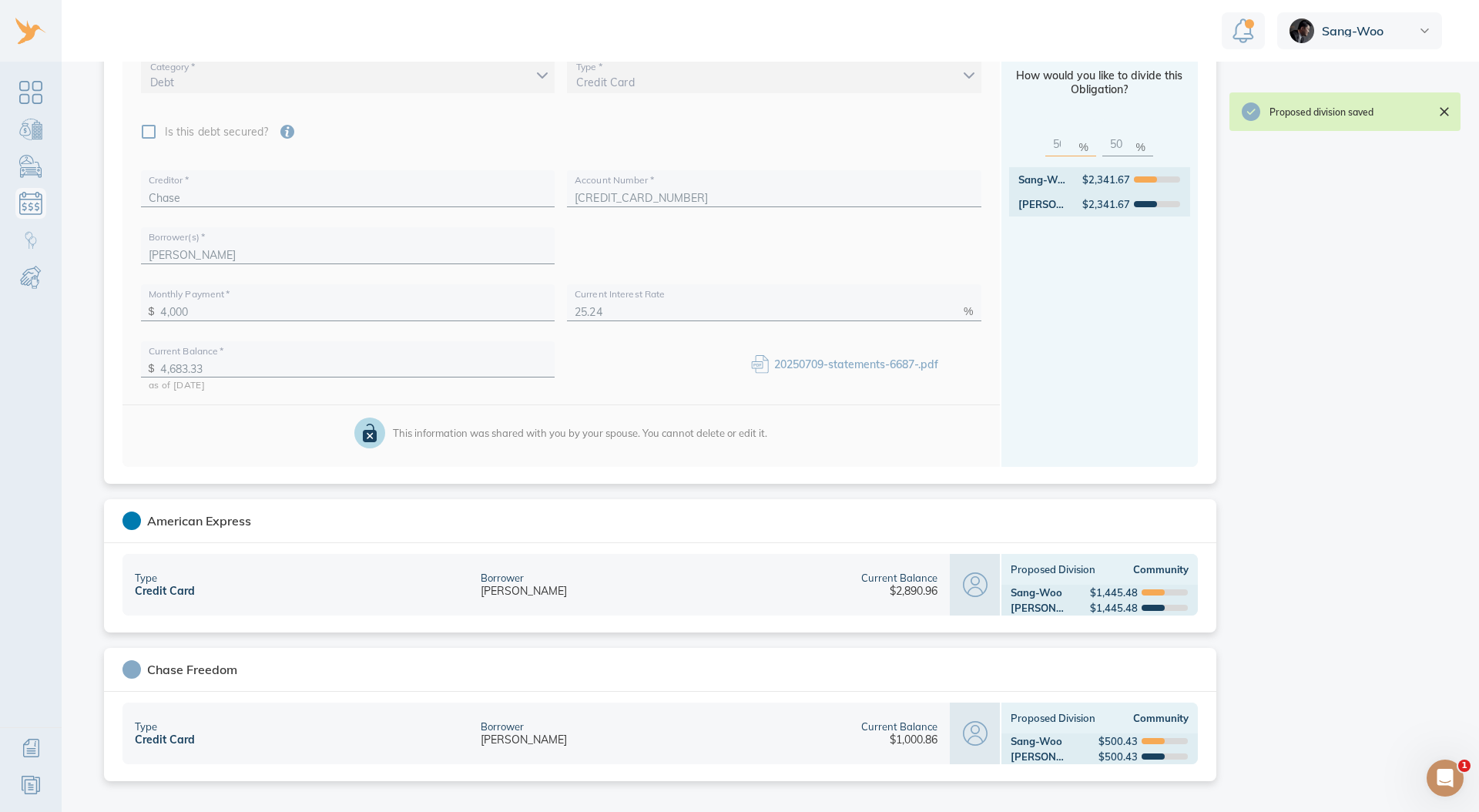
click at [1441, 117] on icon "Close" at bounding box center [1444, 111] width 15 height 15
click at [5, 89] on div at bounding box center [31, 394] width 61 height 665
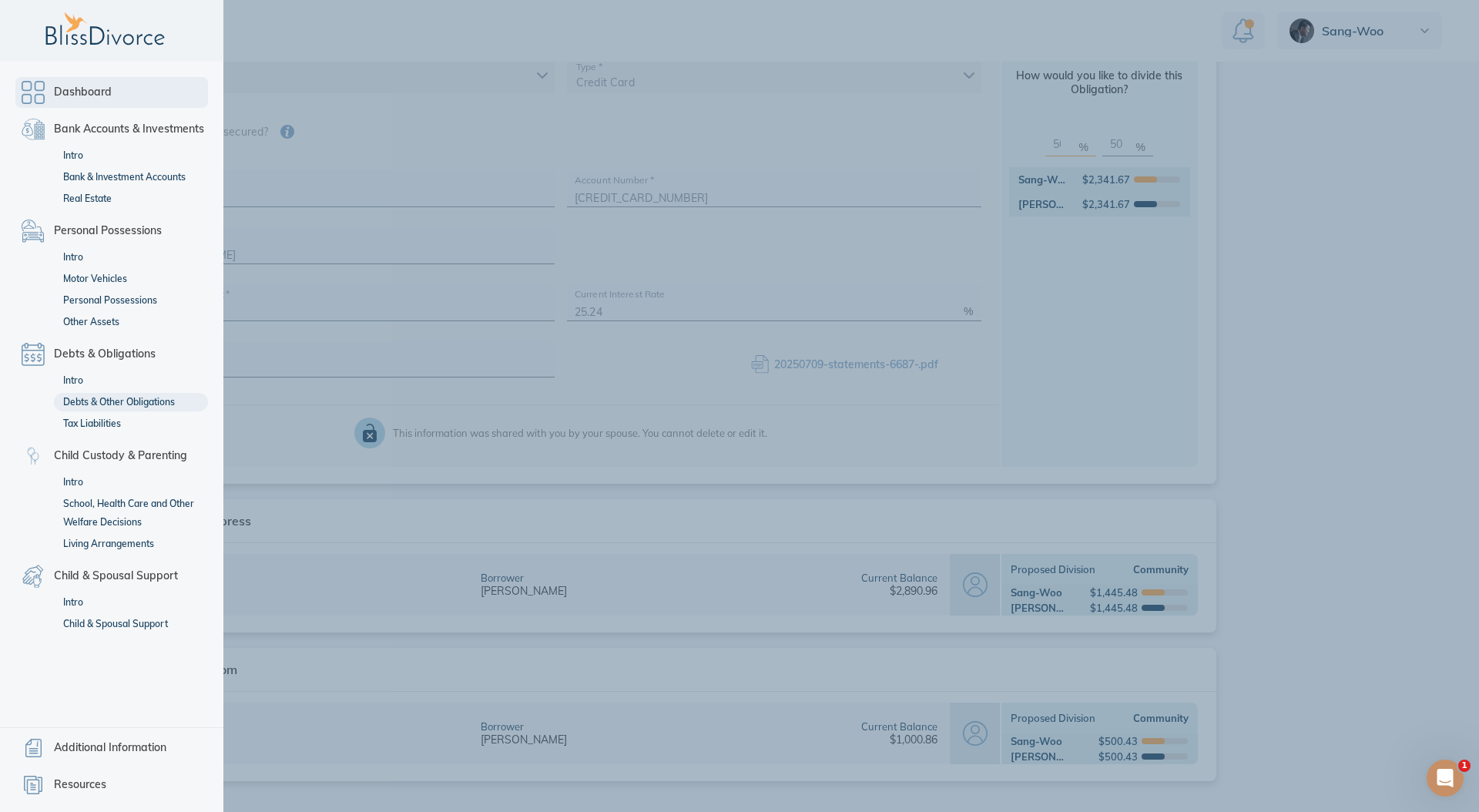
click at [29, 90] on link "Dashboard" at bounding box center [112, 92] width 193 height 31
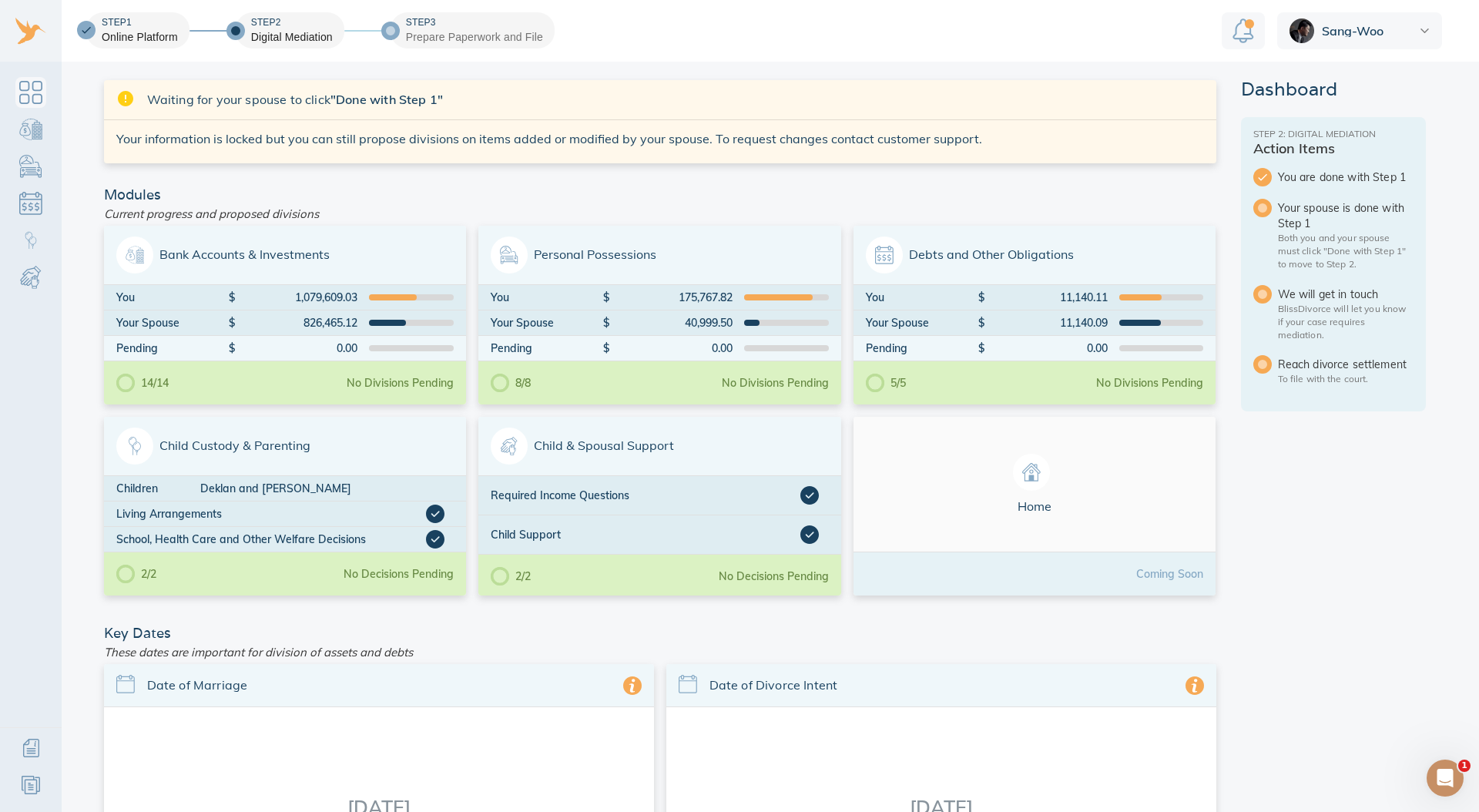
click at [1383, 520] on aside "Dashboard Step 2: Digital Mediation Action Items You are done with Step 1 Your …" at bounding box center [1332, 661] width 185 height 1163
